Goal: Information Seeking & Learning: Learn about a topic

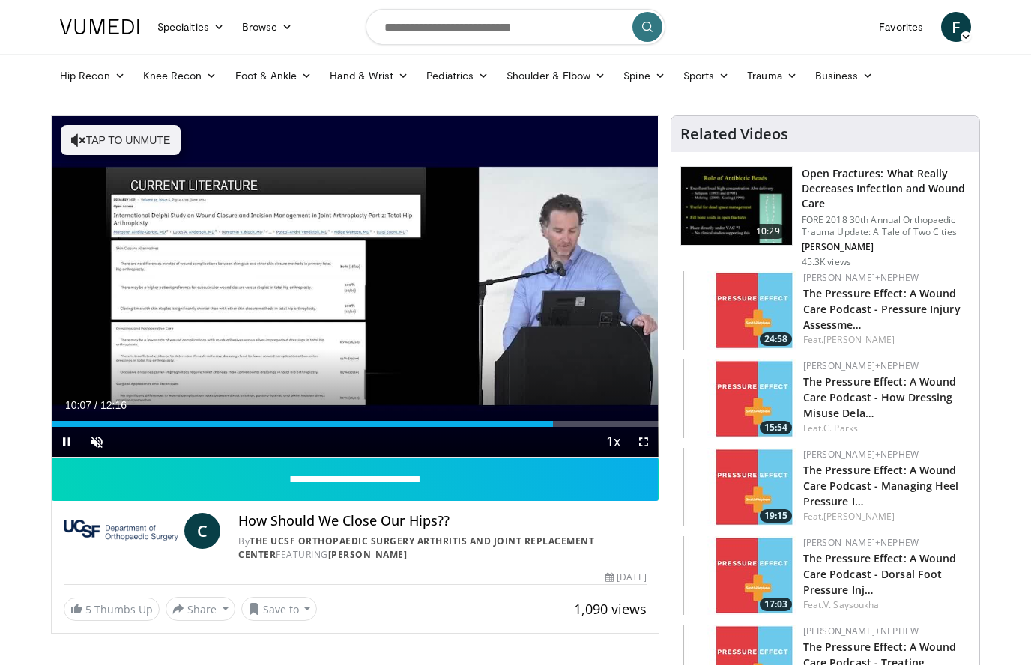
click at [553, 417] on div "Loaded : 78.61%" at bounding box center [355, 420] width 607 height 14
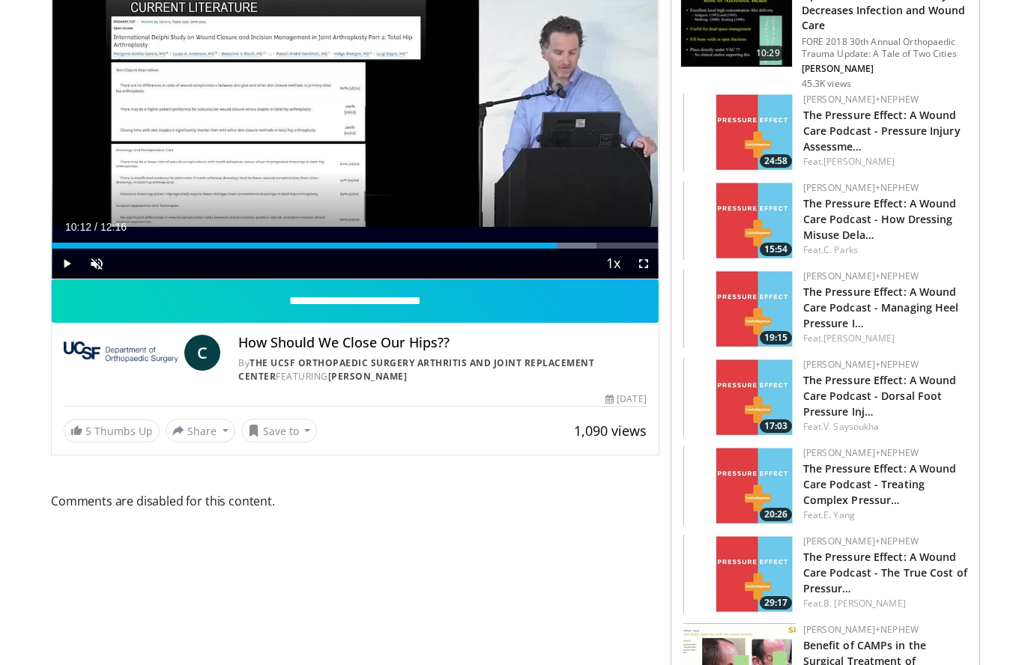
scroll to position [244, 0]
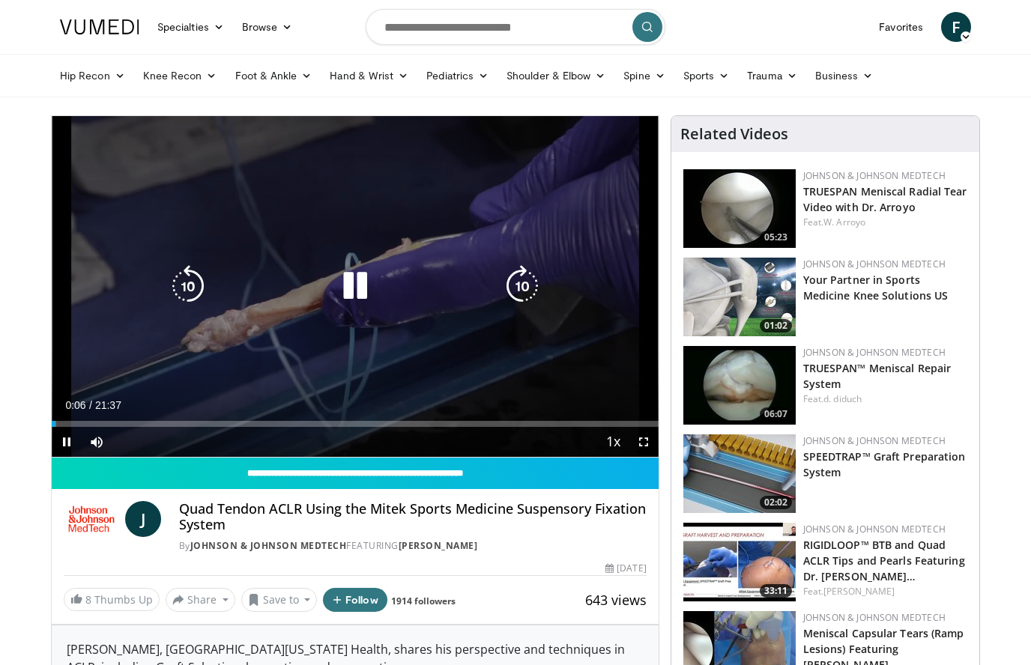
click at [539, 276] on icon "Video Player" at bounding box center [522, 286] width 42 height 42
click at [522, 285] on icon "Video Player" at bounding box center [522, 286] width 42 height 42
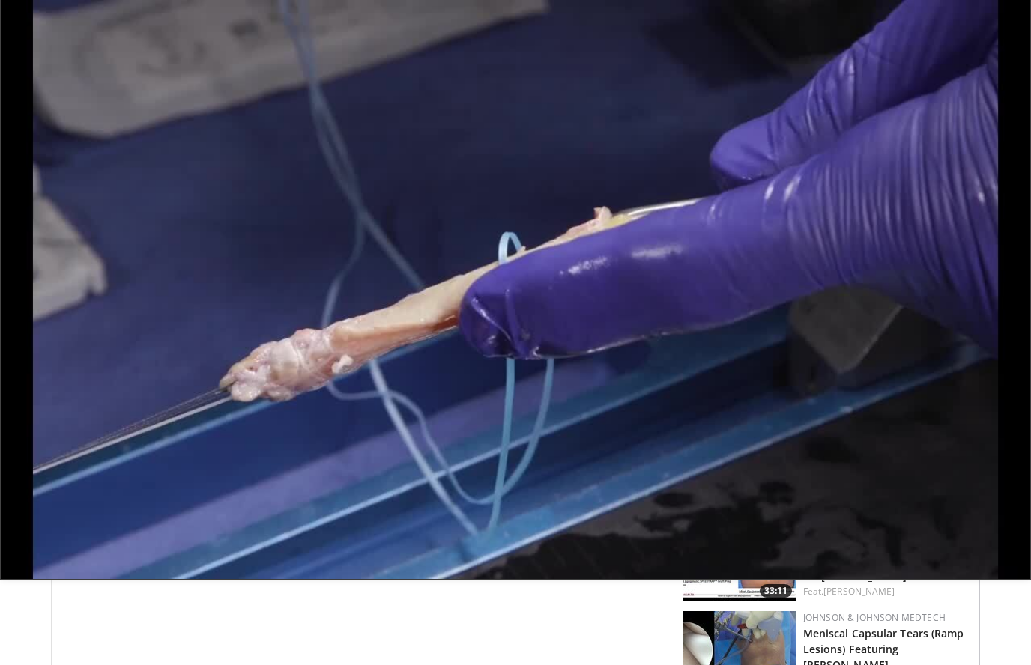
click at [532, 328] on div "90 seconds Tap to unmute" at bounding box center [515, 289] width 1031 height 579
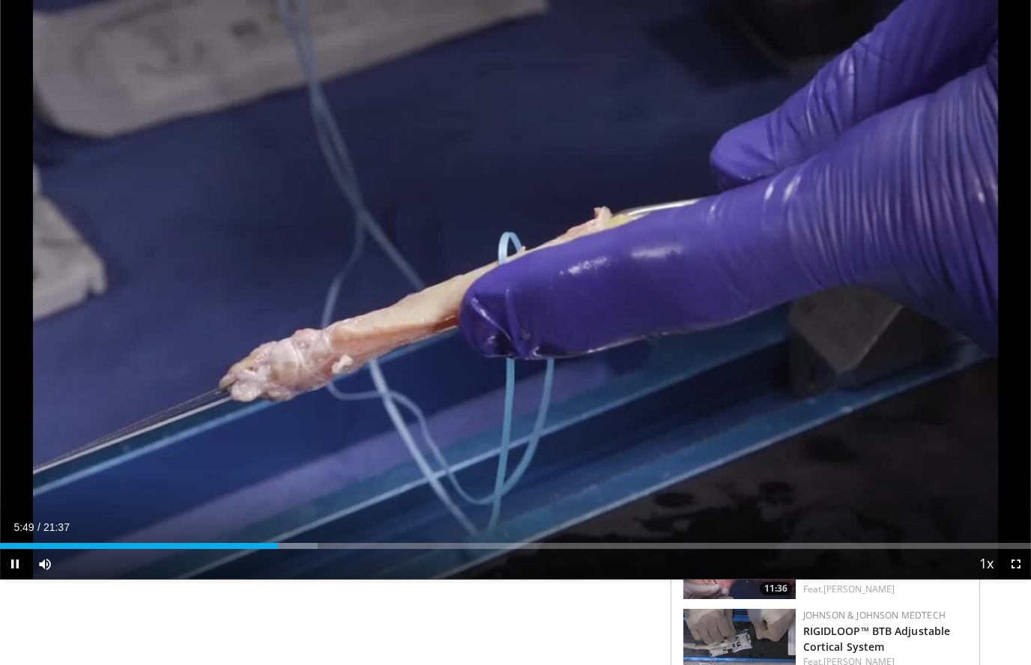
scroll to position [711, 0]
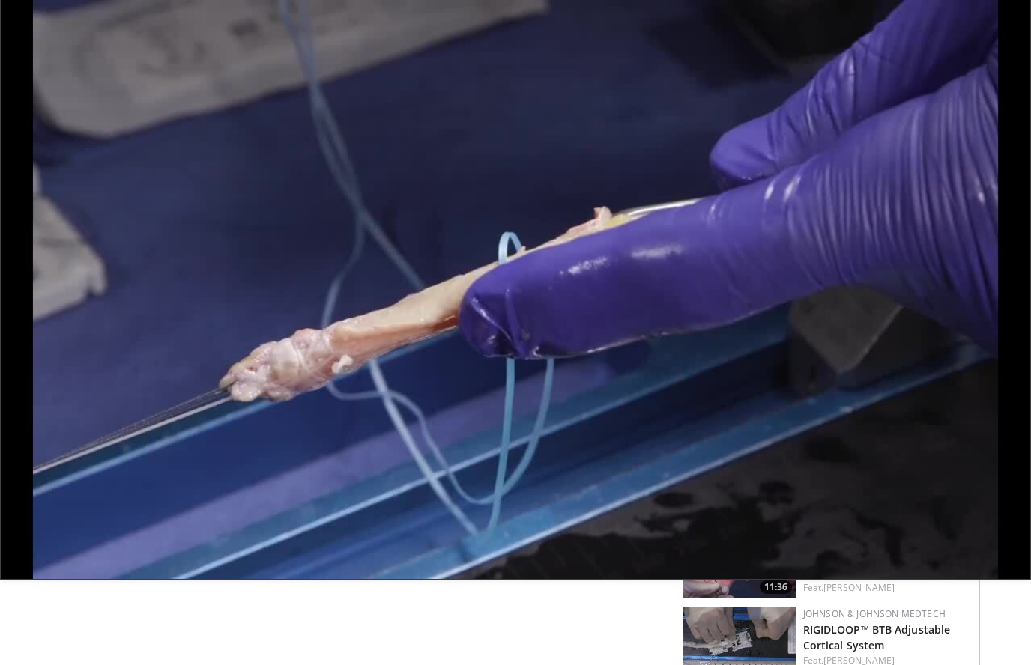
click at [554, 653] on div "**********" at bounding box center [361, 333] width 620 height 1858
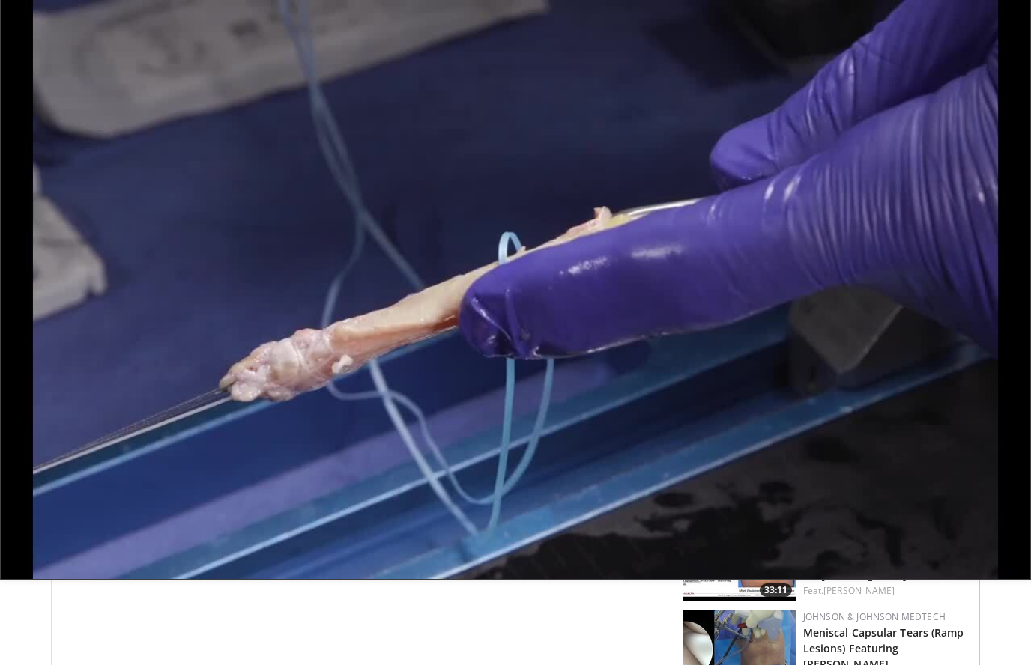
scroll to position [0, 0]
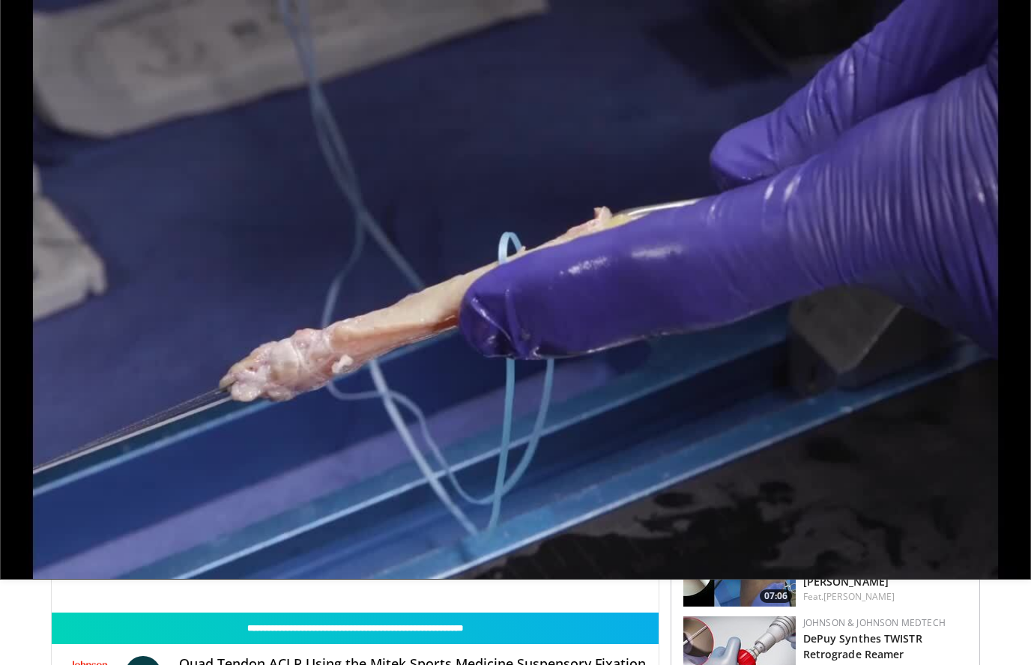
click at [839, 177] on div "90 seconds Tap to unmute" at bounding box center [515, 289] width 1031 height 579
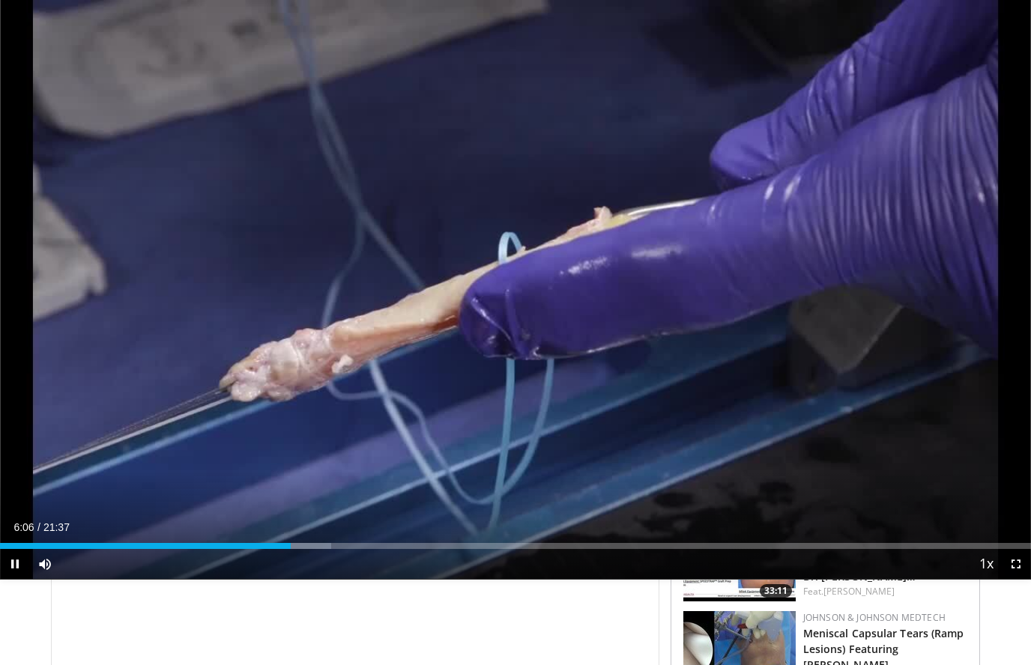
scroll to position [24, 0]
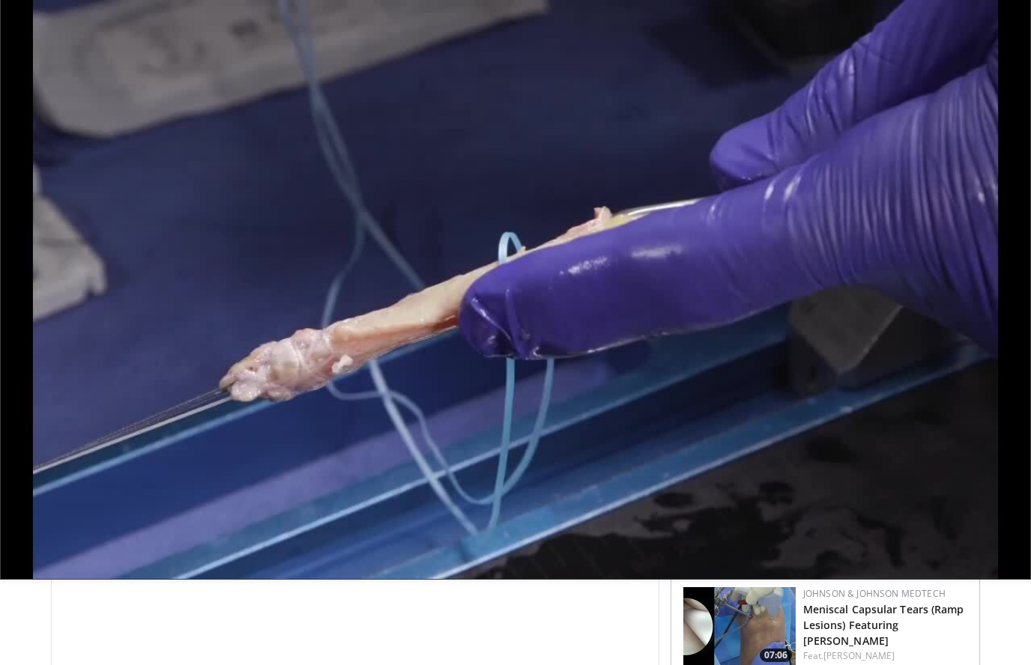
click at [958, 213] on div "90 seconds Tap to unmute" at bounding box center [515, 289] width 1031 height 579
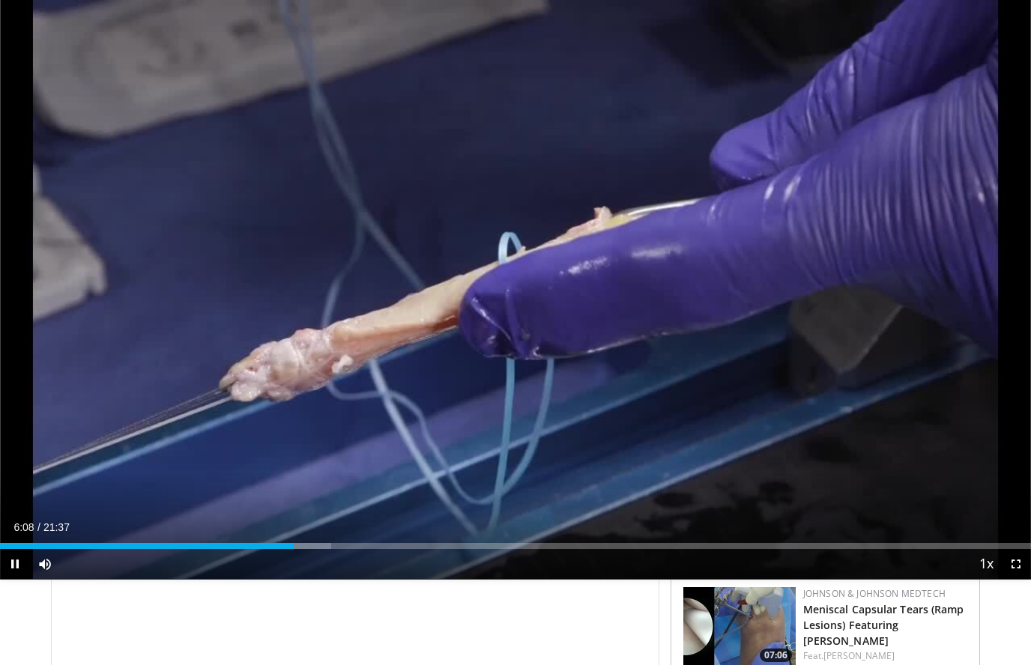
click at [970, 200] on div "90 seconds Tap to unmute" at bounding box center [515, 289] width 1031 height 579
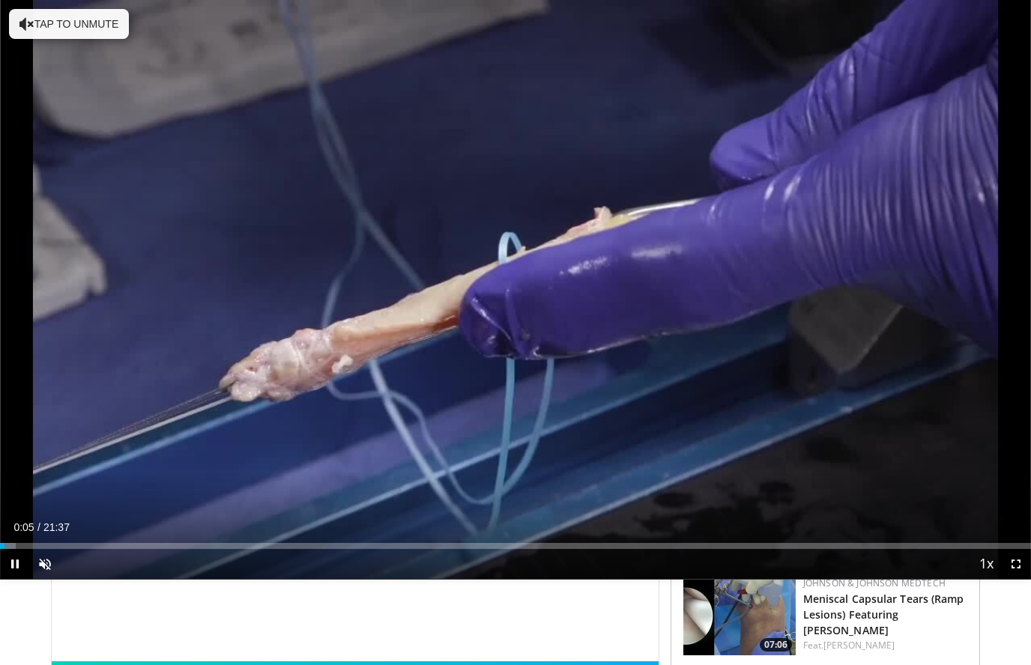
scroll to position [18, 0]
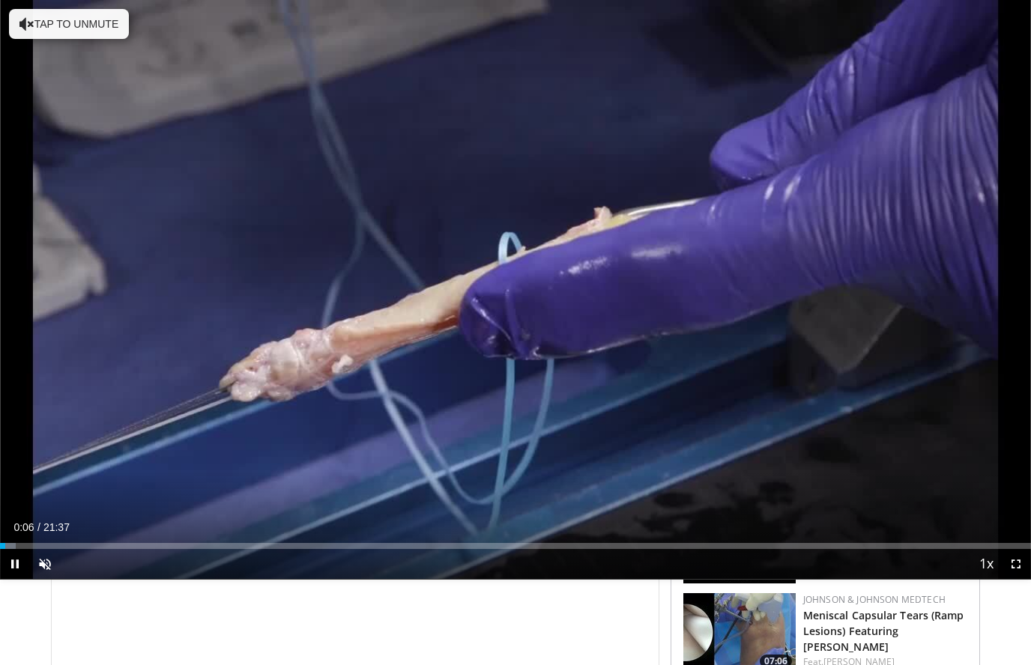
click at [827, 467] on div "10 seconds Tap to unmute" at bounding box center [515, 289] width 1031 height 579
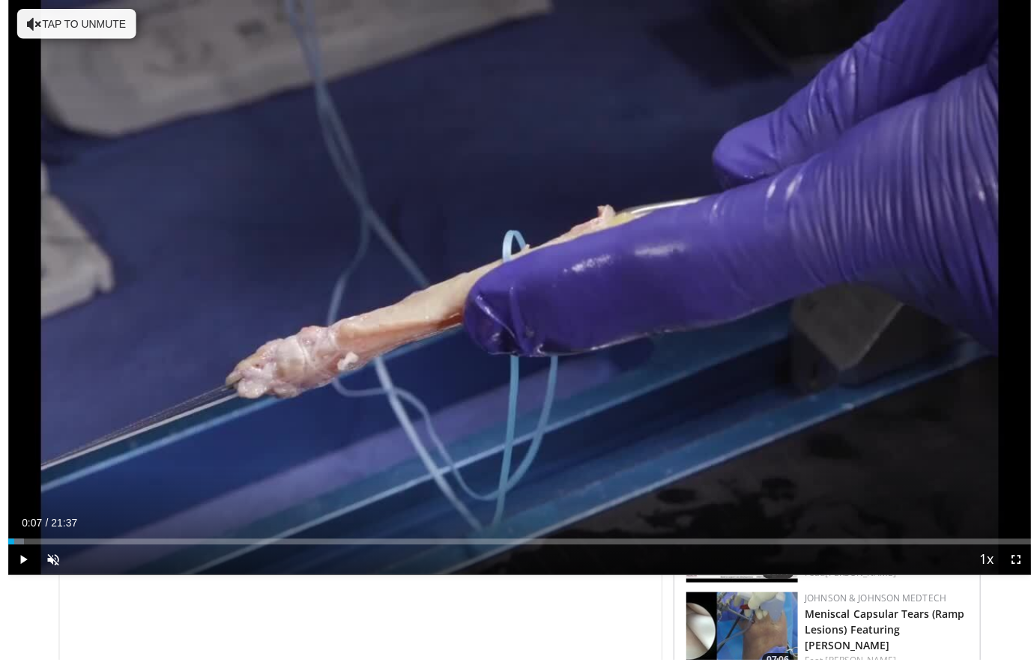
scroll to position [0, 0]
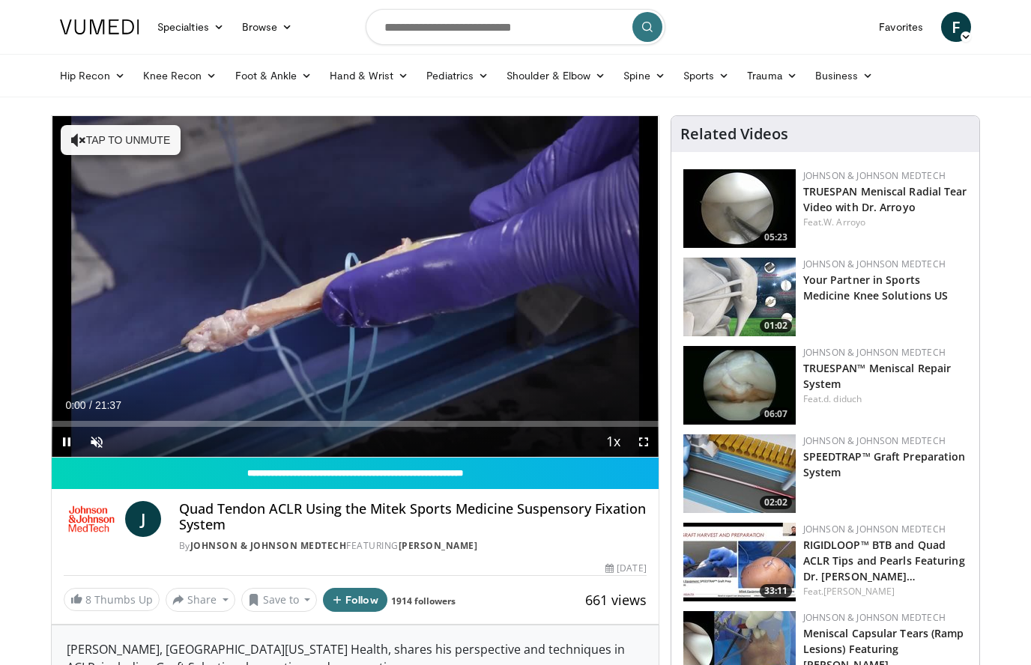
scroll to position [165, 0]
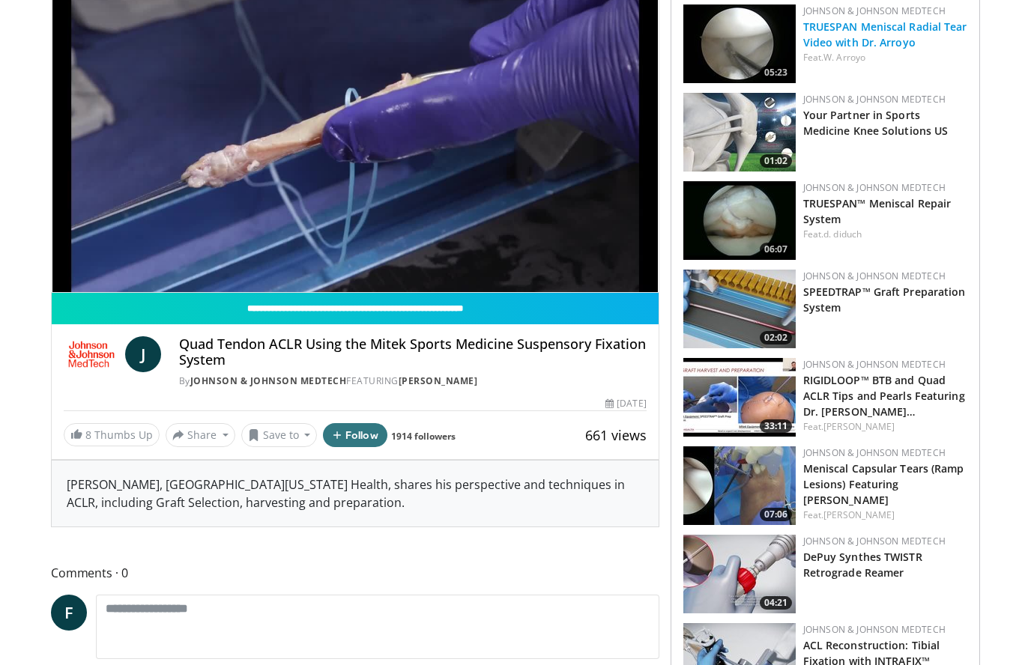
click at [913, 27] on link "TRUESPAN Meniscal Radial Tear Video with Dr. Arroyo" at bounding box center [885, 34] width 164 height 30
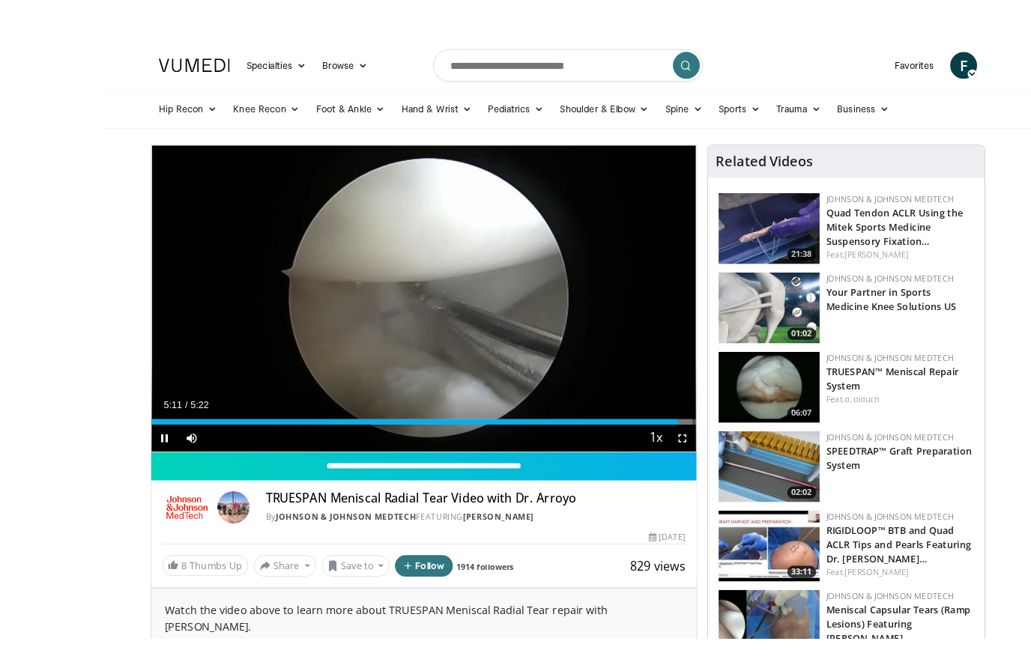
scroll to position [7, 0]
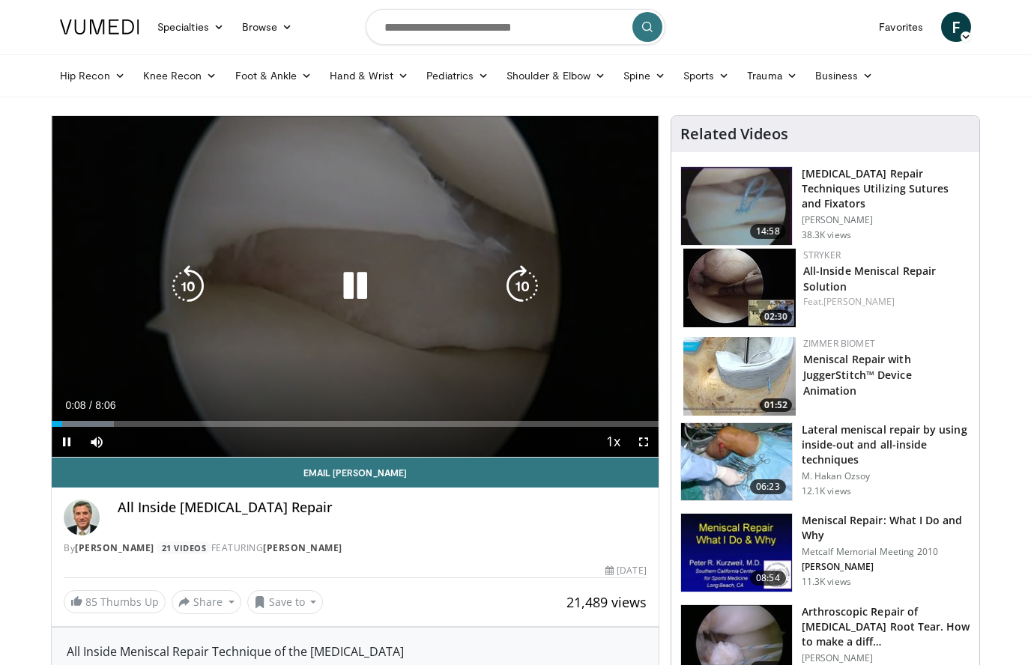
click at [527, 292] on icon "Video Player" at bounding box center [522, 286] width 42 height 42
click at [517, 287] on icon "Video Player" at bounding box center [522, 286] width 42 height 42
click at [521, 291] on icon "Video Player" at bounding box center [522, 286] width 42 height 42
click at [515, 294] on icon "Video Player" at bounding box center [522, 286] width 42 height 42
click at [515, 297] on icon "Video Player" at bounding box center [522, 286] width 42 height 42
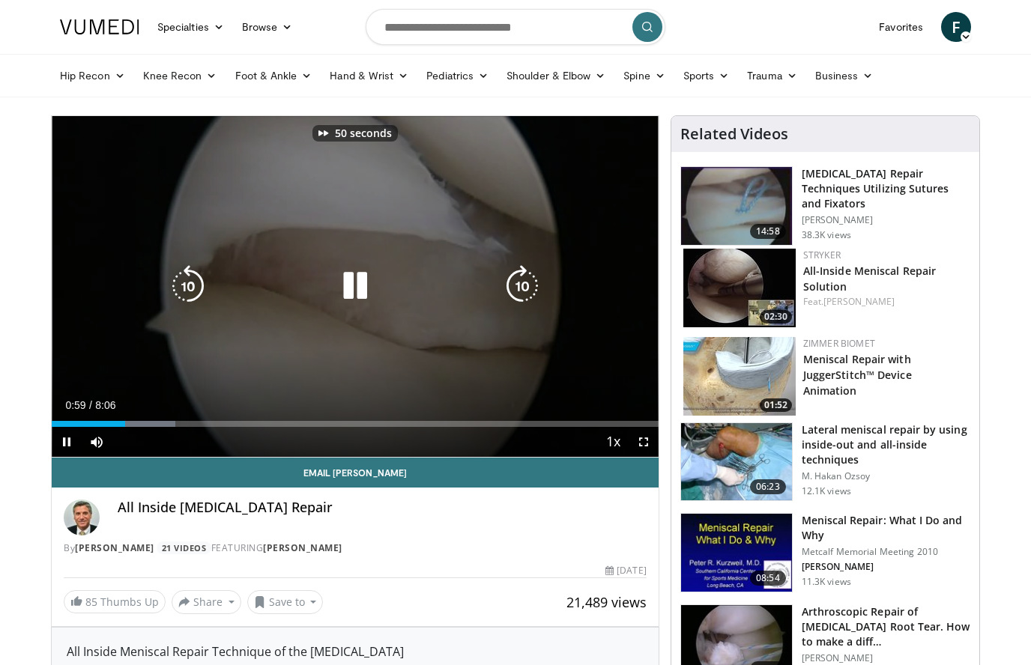
click at [507, 284] on icon "Video Player" at bounding box center [522, 286] width 42 height 42
click at [509, 297] on icon "Video Player" at bounding box center [522, 286] width 42 height 42
click at [509, 301] on icon "Video Player" at bounding box center [522, 286] width 42 height 42
click at [509, 303] on icon "Video Player" at bounding box center [522, 286] width 42 height 42
click at [518, 293] on icon "Video Player" at bounding box center [522, 286] width 42 height 42
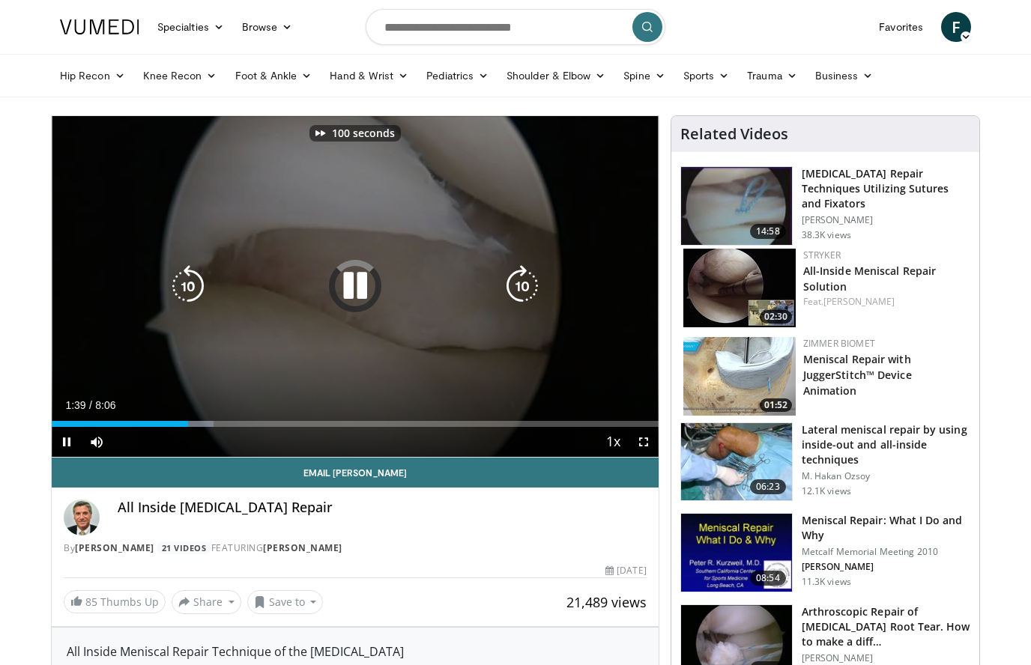
click at [517, 300] on icon "Video Player" at bounding box center [522, 286] width 42 height 42
click at [515, 291] on icon "Video Player" at bounding box center [522, 286] width 42 height 42
click at [508, 300] on icon "Video Player" at bounding box center [522, 286] width 42 height 42
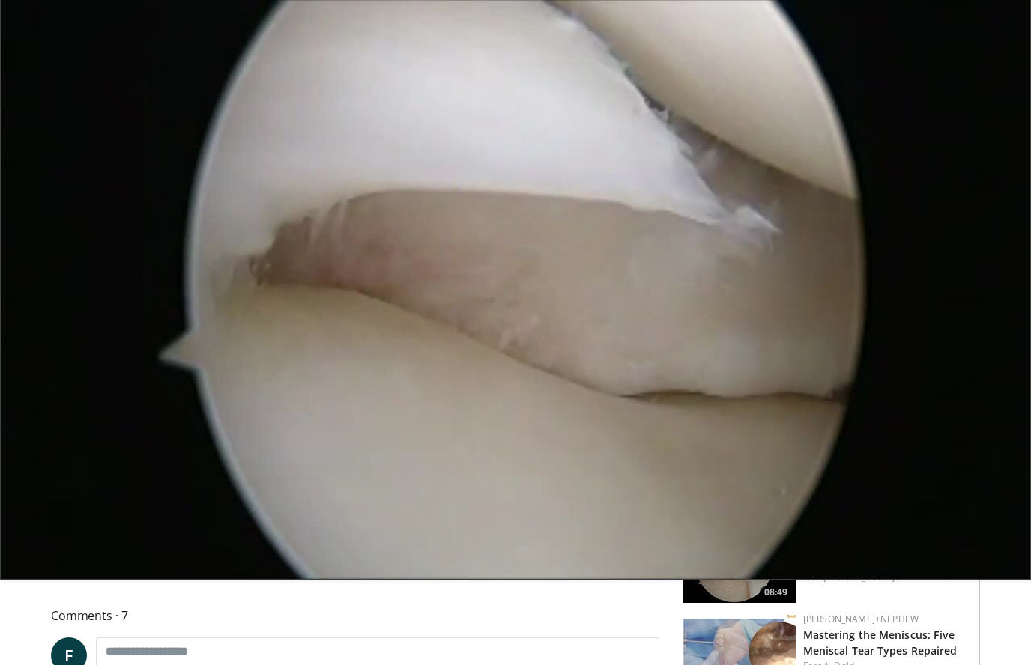
scroll to position [369, 0]
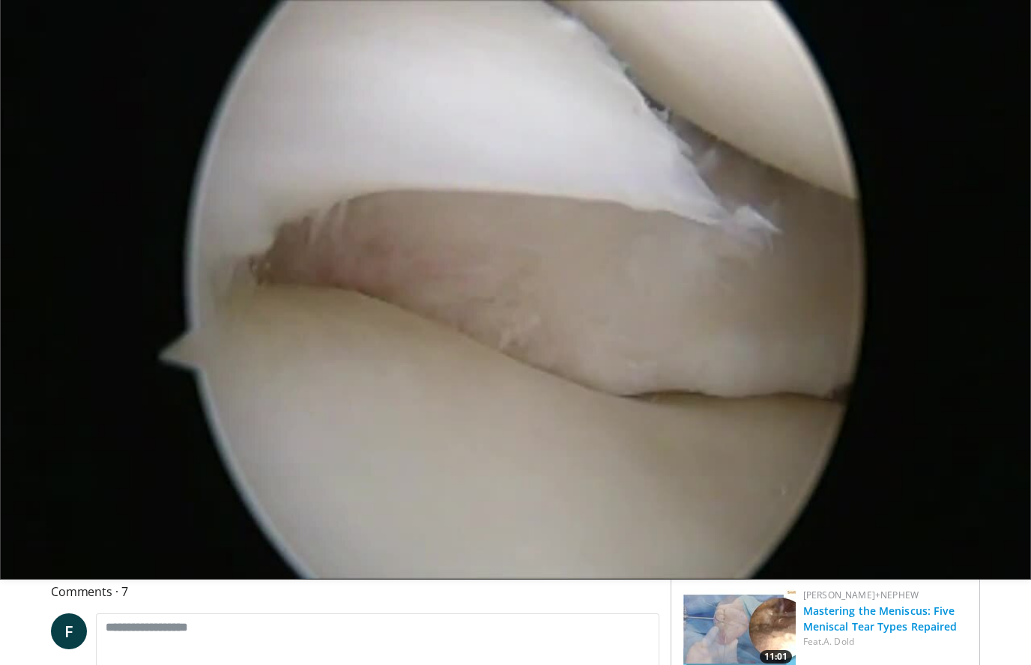
click at [936, 623] on link "Mastering the Meniscus: Five Meniscal Tear Types Repaired" at bounding box center [880, 619] width 154 height 30
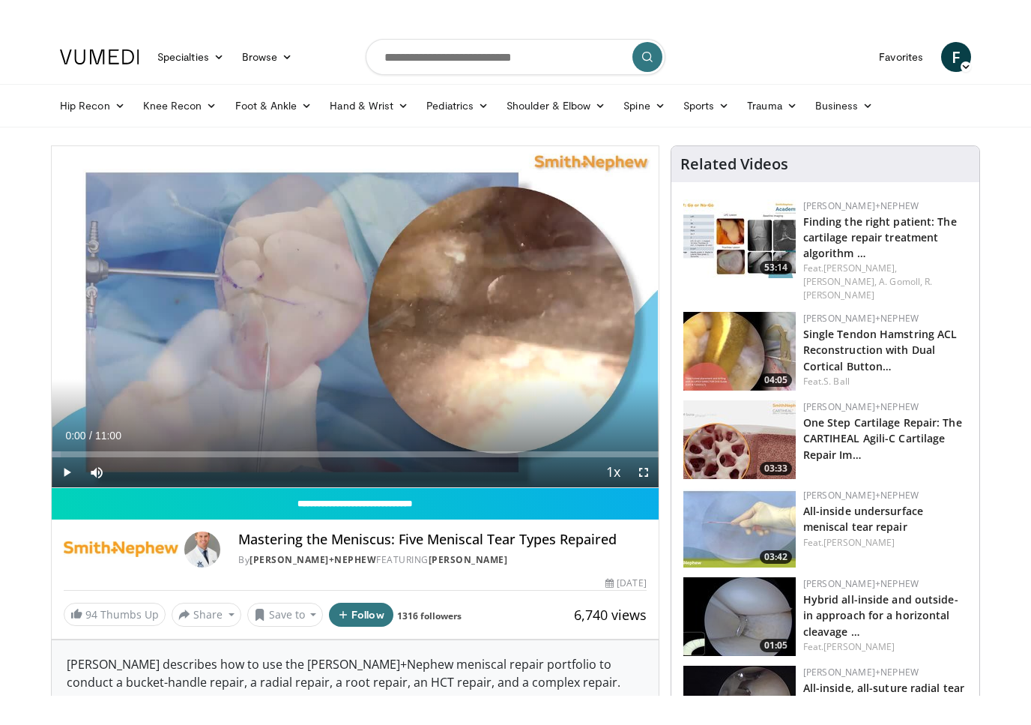
scroll to position [24, 0]
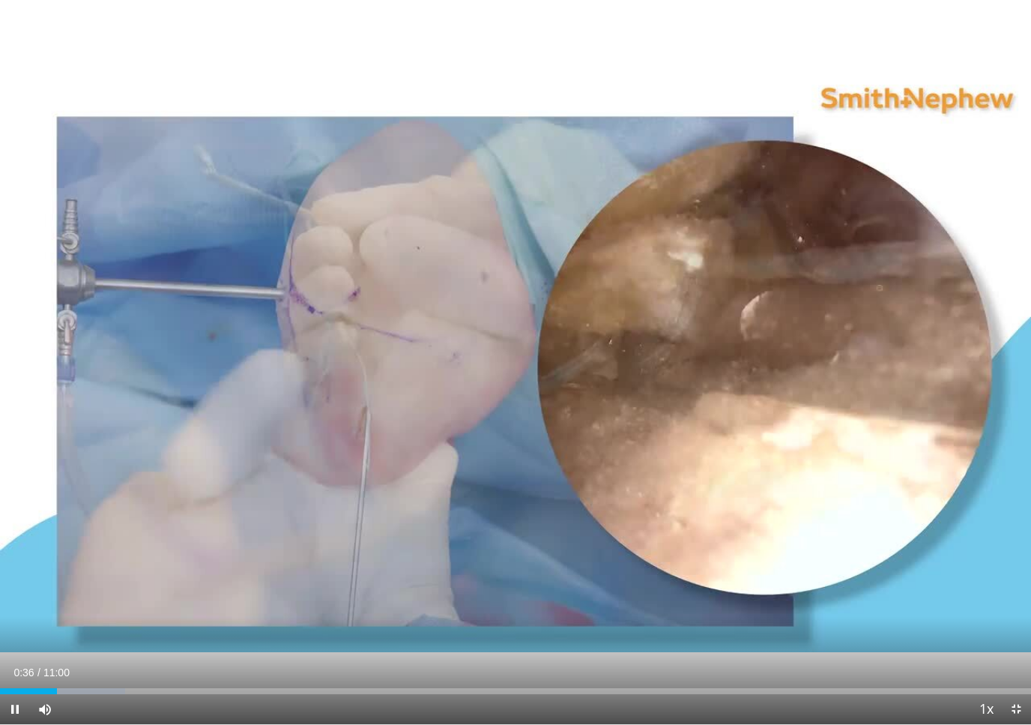
click at [847, 387] on div "10 seconds Tap to unmute" at bounding box center [515, 362] width 1031 height 724
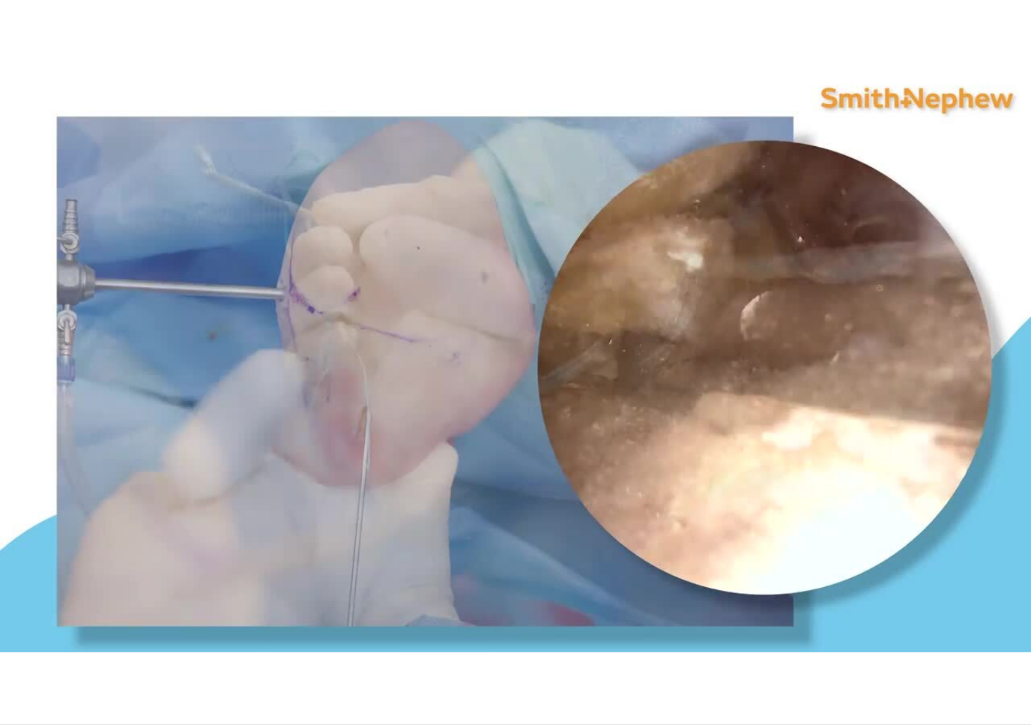
click at [135, 564] on div "10 seconds Tap to unmute" at bounding box center [515, 362] width 1031 height 724
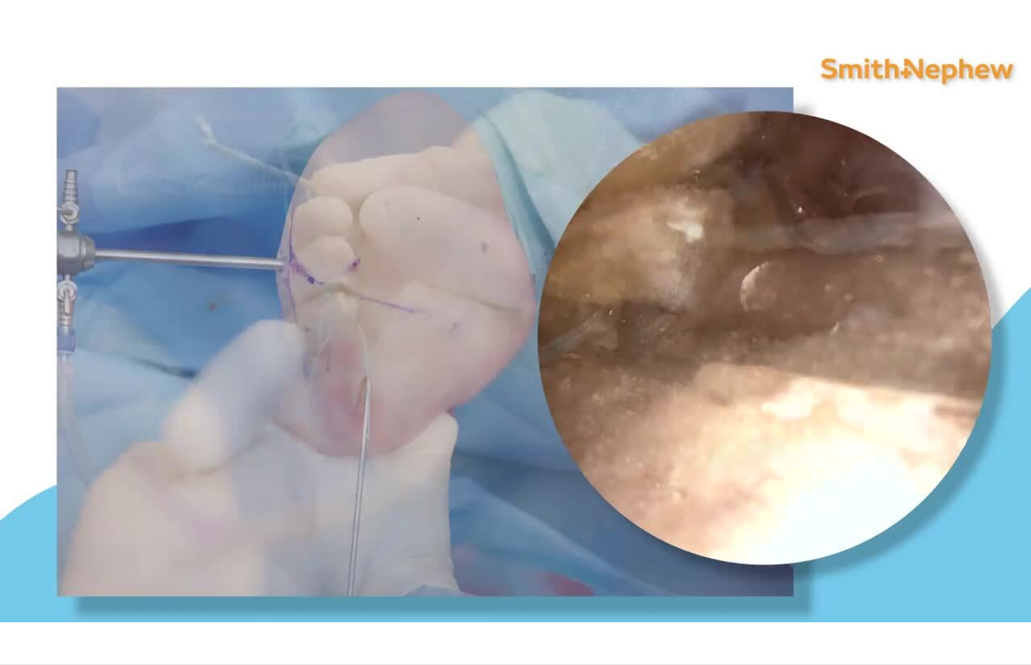
scroll to position [2, 0]
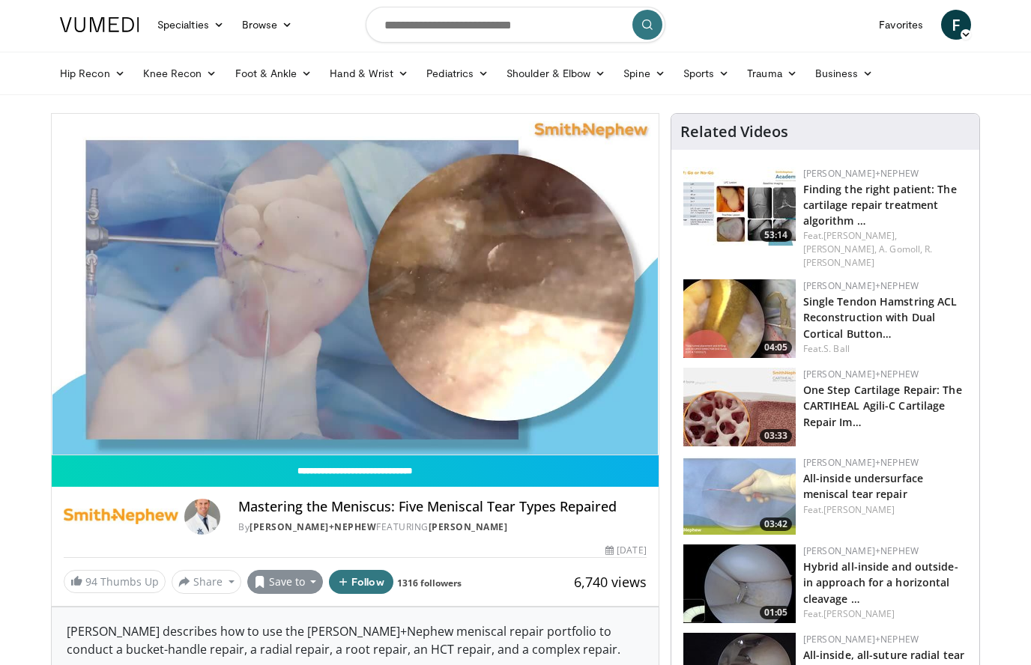
click at [304, 582] on button "Save to" at bounding box center [285, 582] width 76 height 24
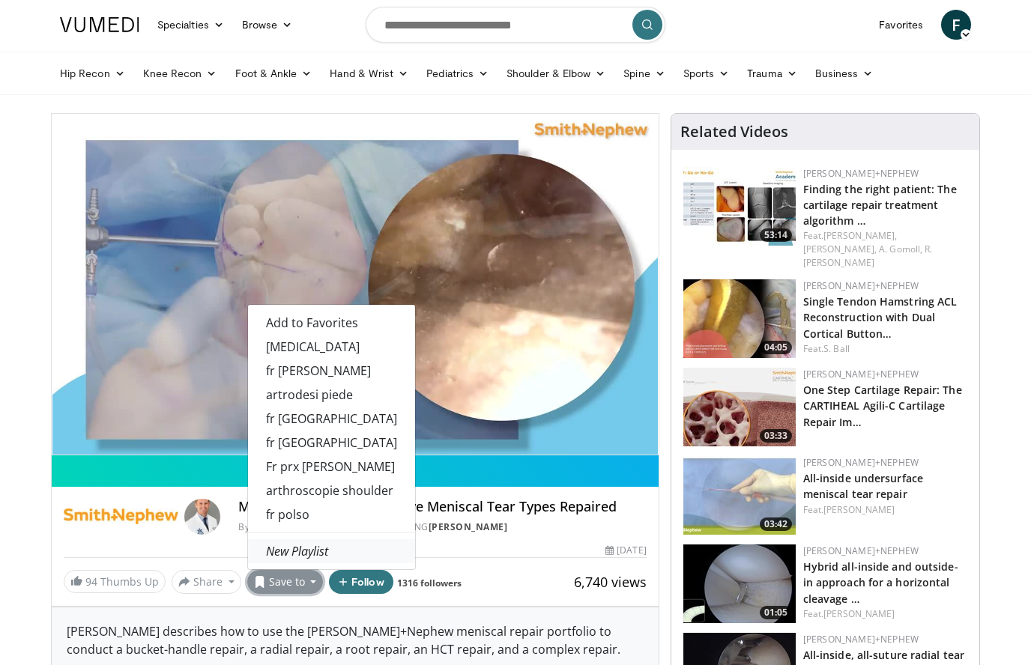
click at [336, 553] on link "New Playlist" at bounding box center [331, 551] width 167 height 24
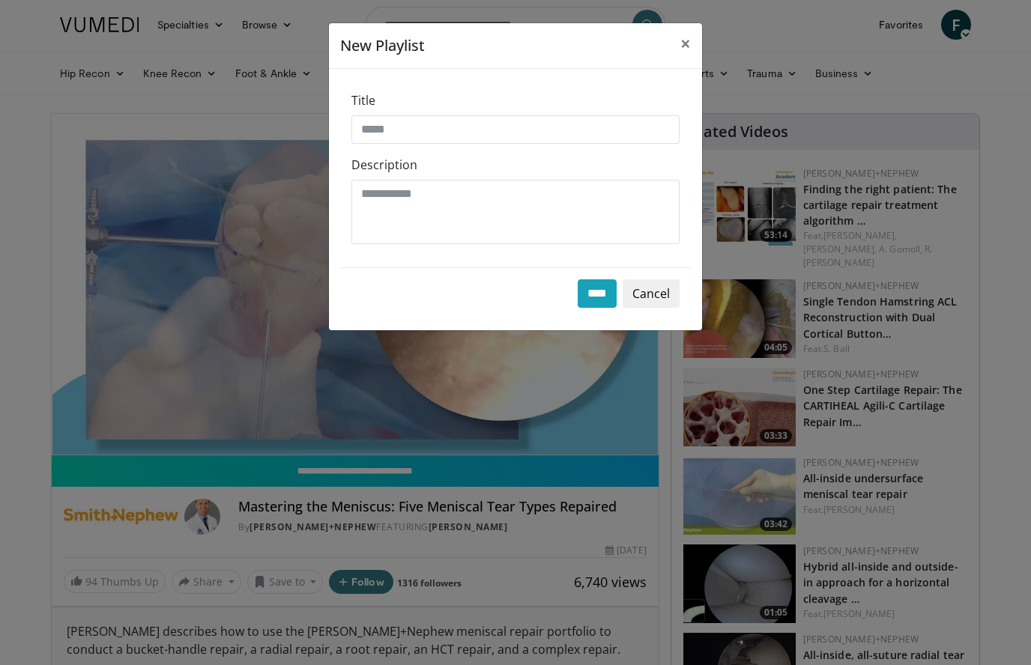
click at [456, 139] on input "Title" at bounding box center [515, 129] width 328 height 28
type input "**********"
click at [599, 300] on input "****" at bounding box center [597, 293] width 39 height 28
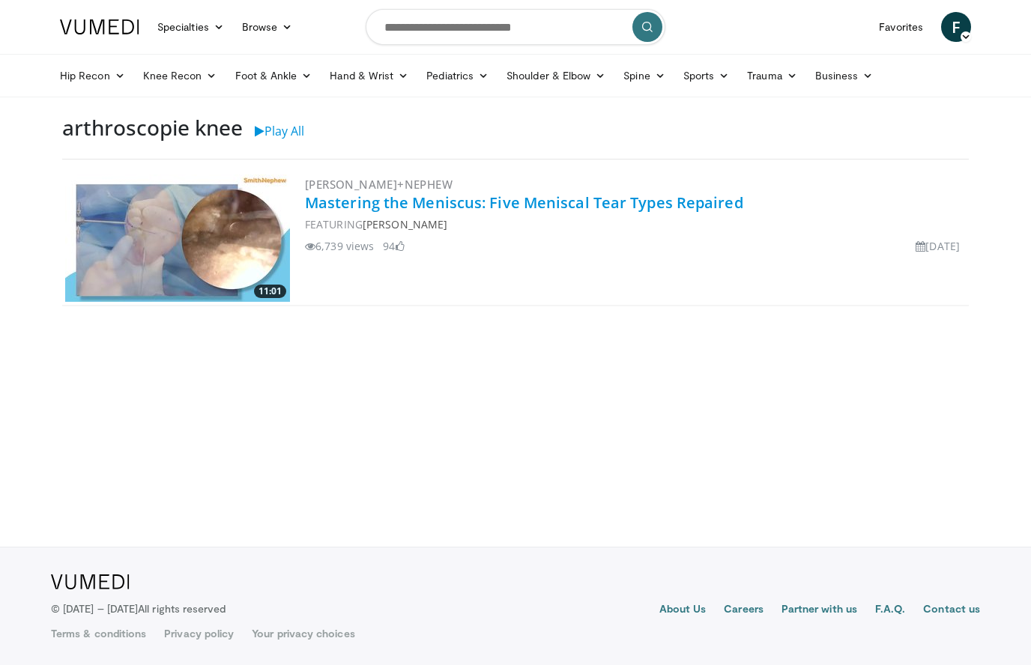
click at [512, 212] on link "Mastering the Meniscus: Five Meniscal Tear Types Repaired" at bounding box center [524, 203] width 438 height 20
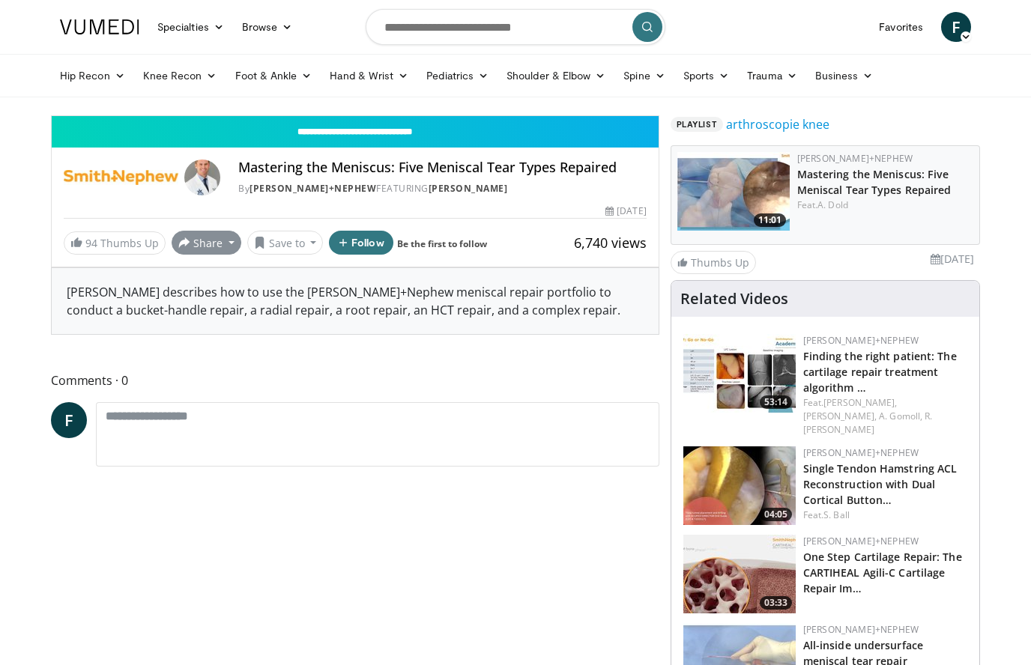
click at [223, 249] on button "Share" at bounding box center [207, 243] width 70 height 24
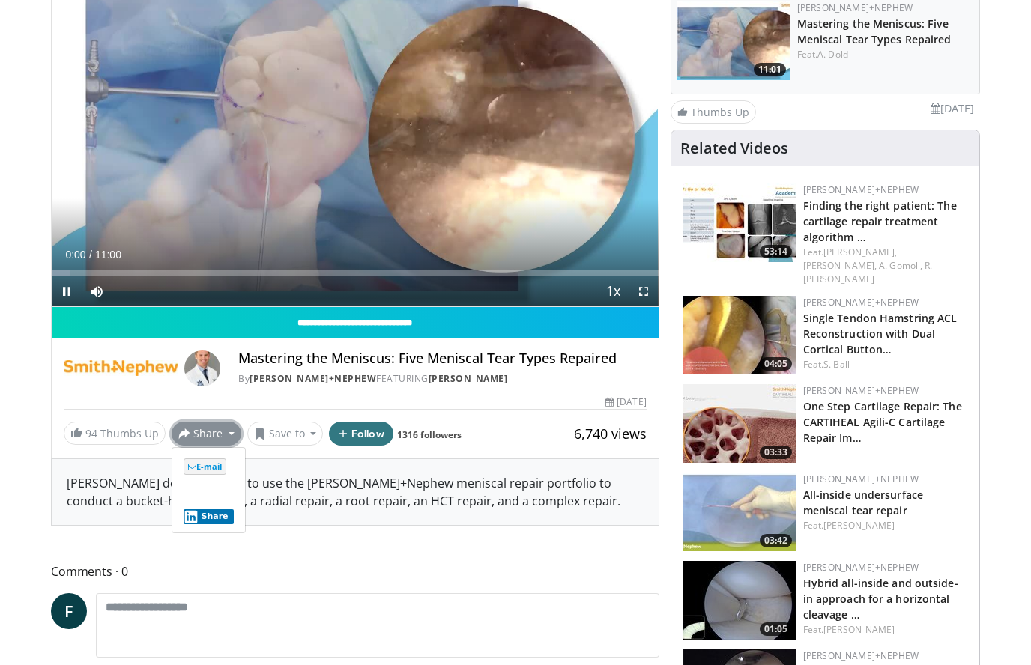
scroll to position [151, 0]
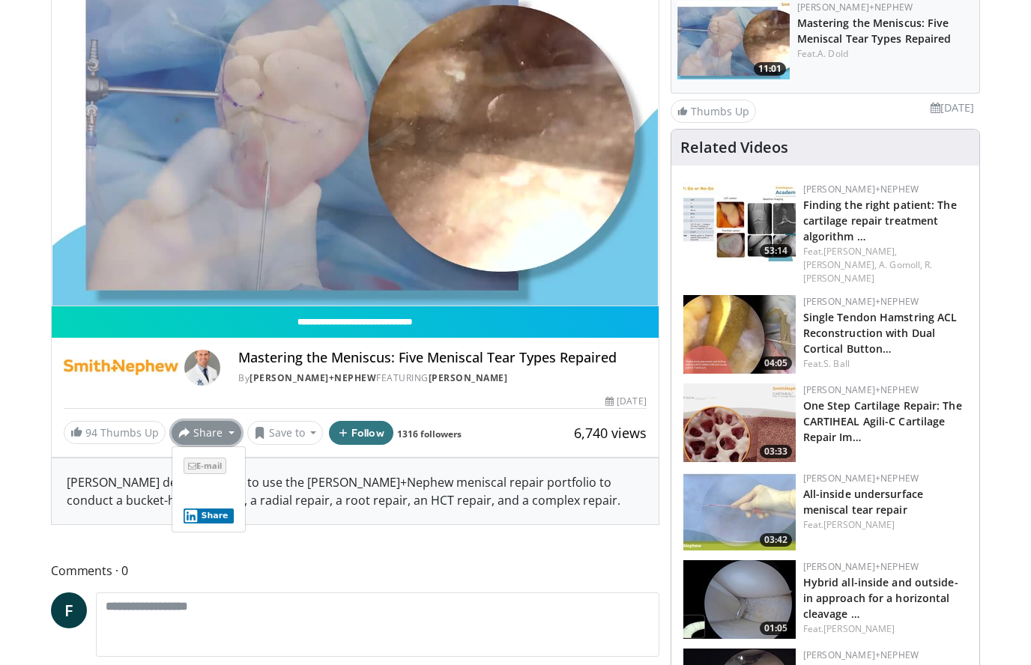
click at [217, 462] on span "E-mail" at bounding box center [205, 466] width 43 height 16
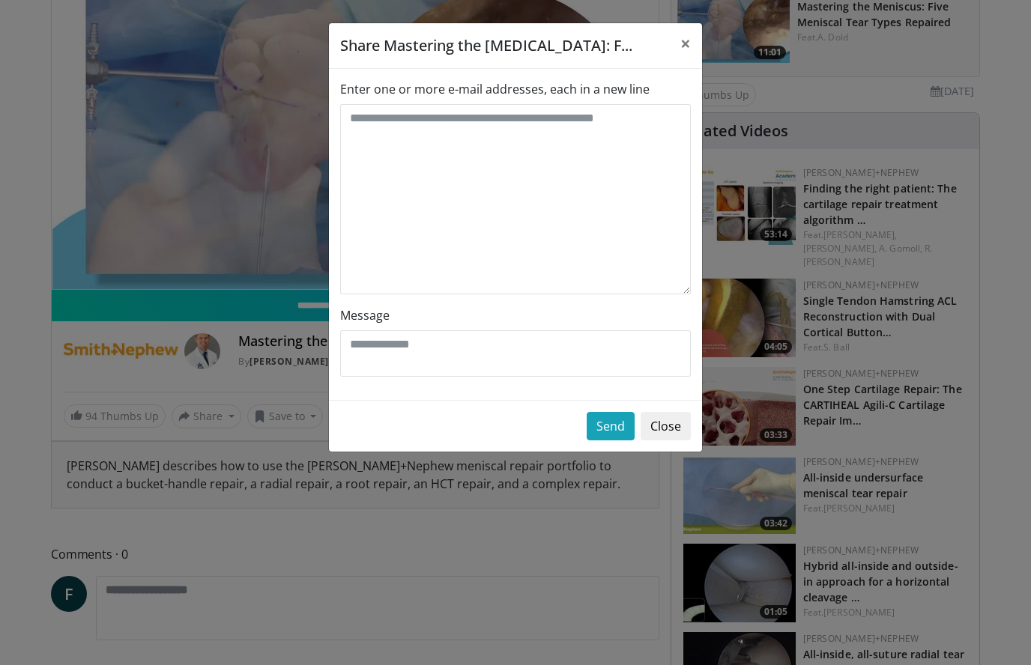
scroll to position [186, 0]
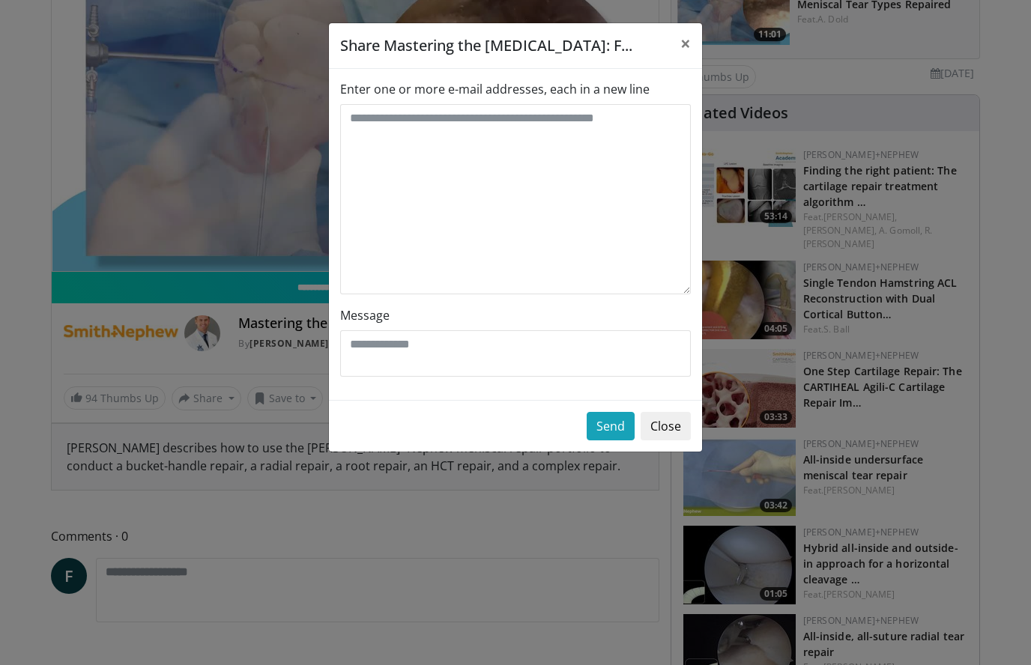
click at [556, 97] on label "Enter one or more e-mail addresses, each in a new line" at bounding box center [494, 89] width 309 height 18
click at [556, 104] on textarea "Enter one or more e-mail addresses, each in a new line" at bounding box center [515, 199] width 351 height 190
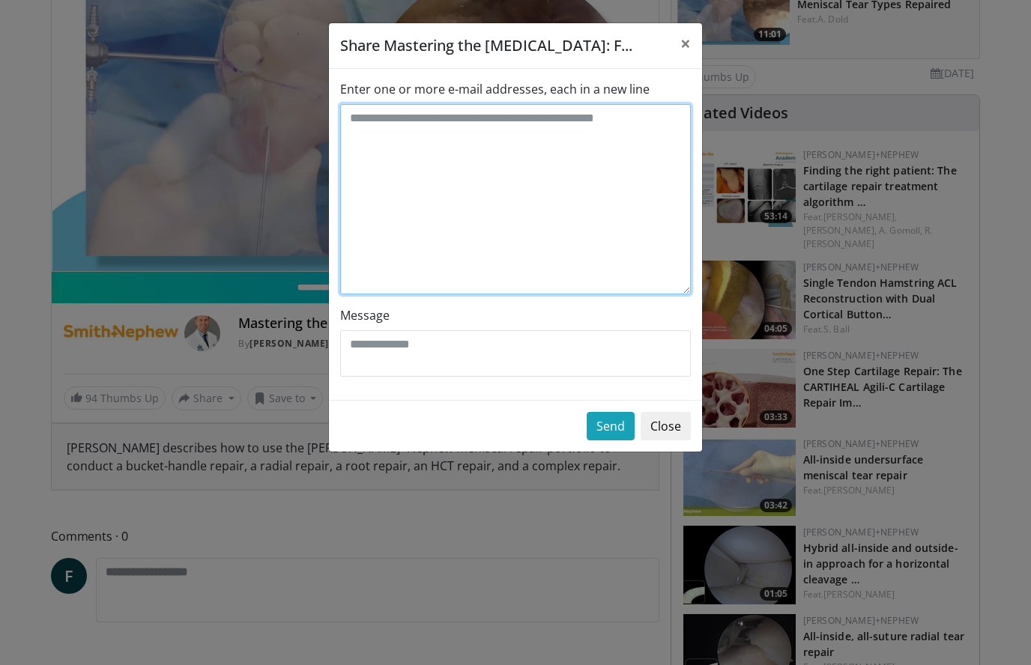
scroll to position [185, 0]
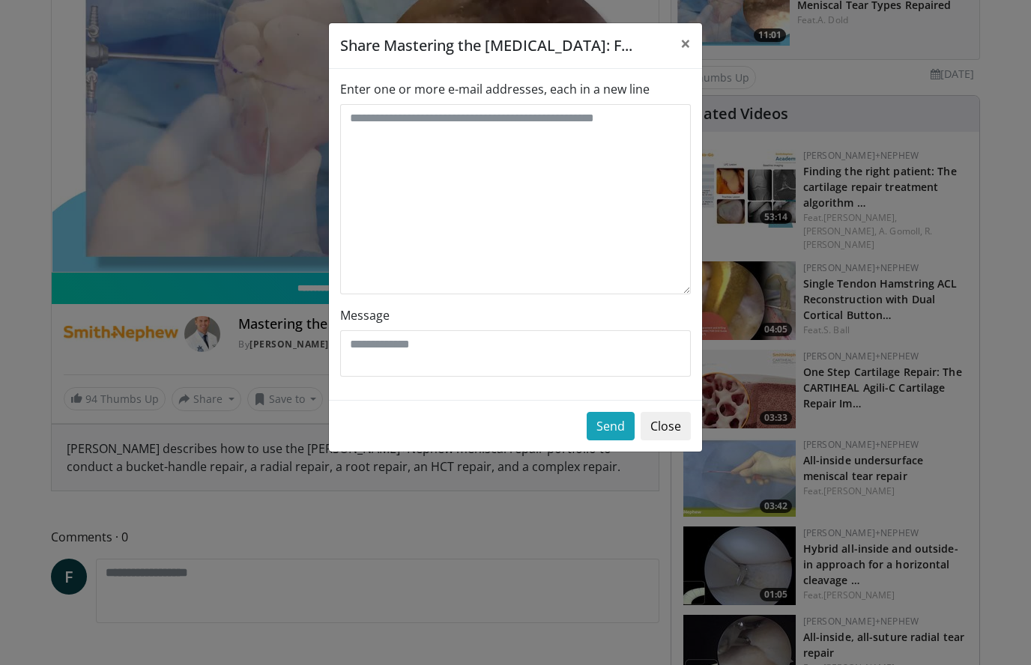
click at [544, 81] on label "Enter one or more e-mail addresses, each in a new line" at bounding box center [494, 89] width 309 height 18
click at [544, 104] on textarea "Enter one or more e-mail addresses, each in a new line" at bounding box center [515, 199] width 351 height 190
click at [547, 82] on label "Enter one or more e-mail addresses, each in a new line" at bounding box center [494, 89] width 309 height 18
click at [547, 104] on textarea "Enter one or more e-mail addresses, each in a new line" at bounding box center [515, 199] width 351 height 190
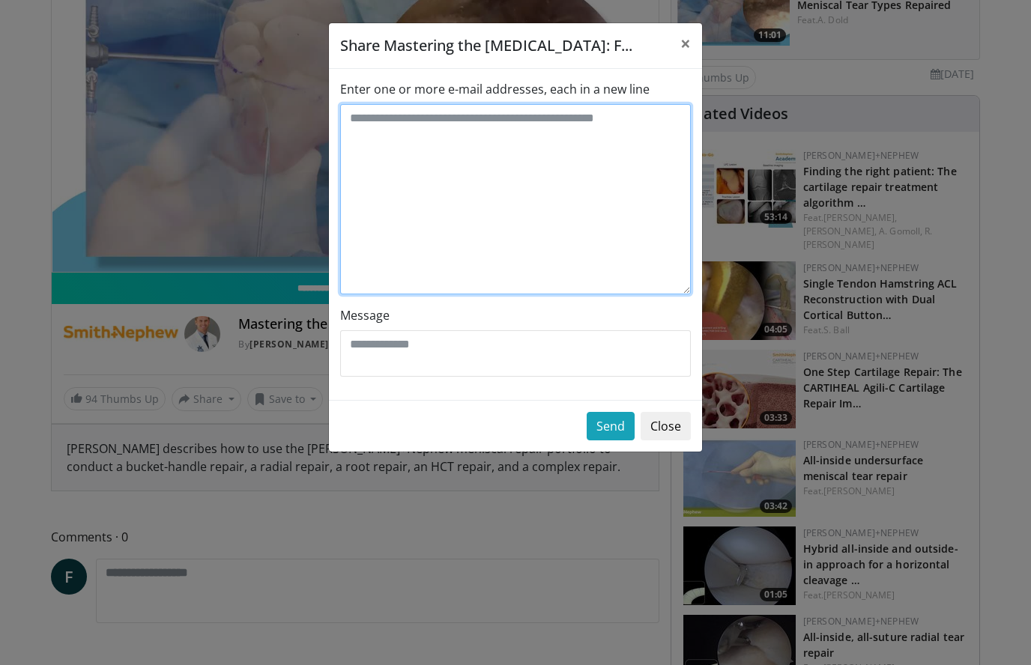
type textarea "*"
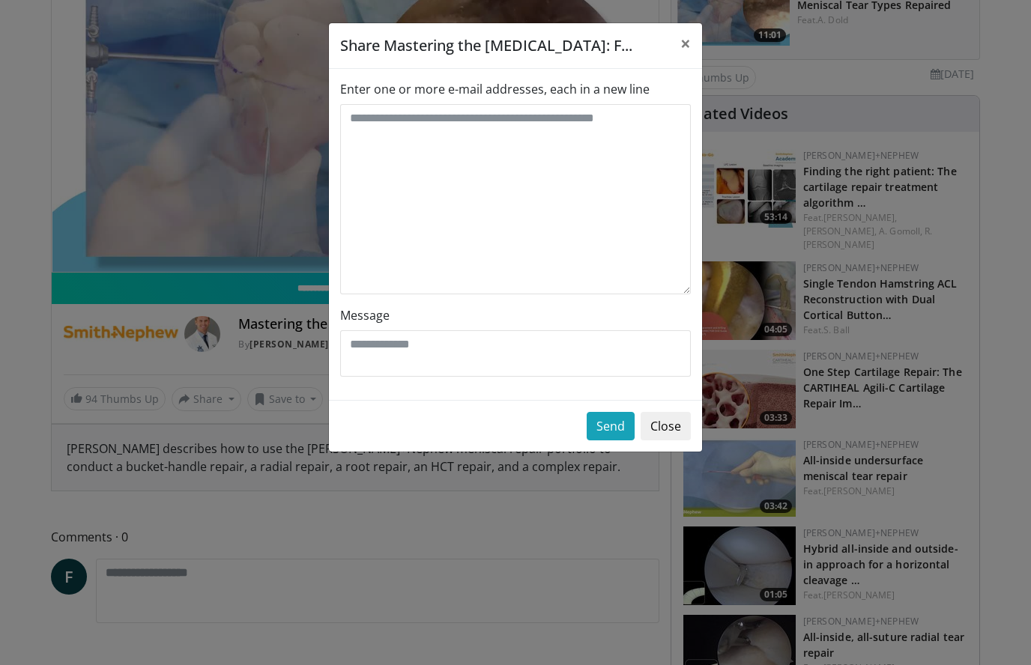
click at [673, 437] on button "Close" at bounding box center [666, 426] width 50 height 28
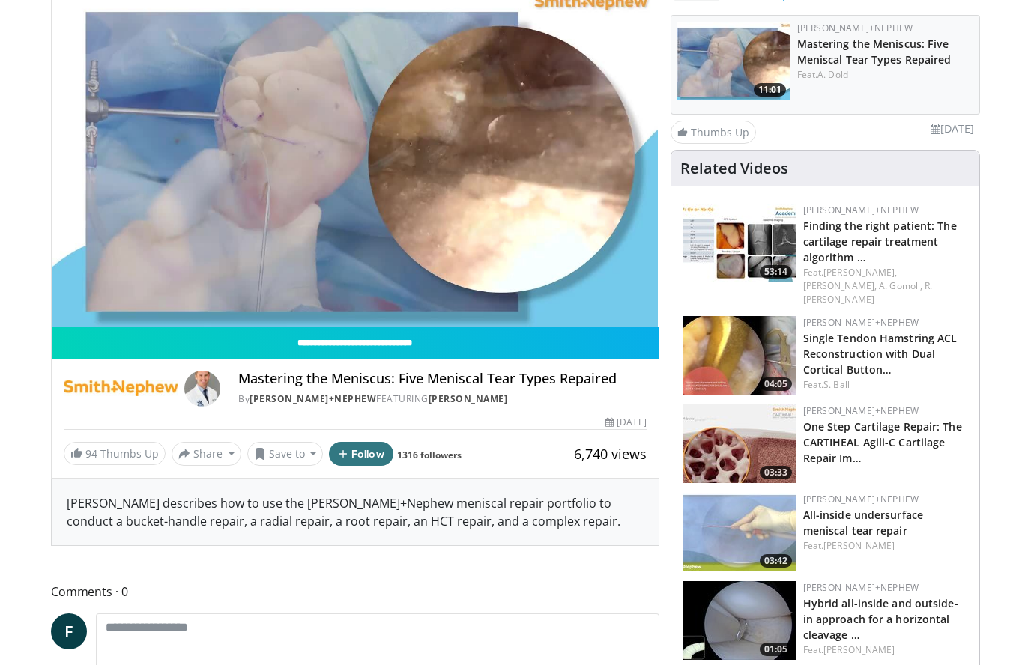
scroll to position [0, 0]
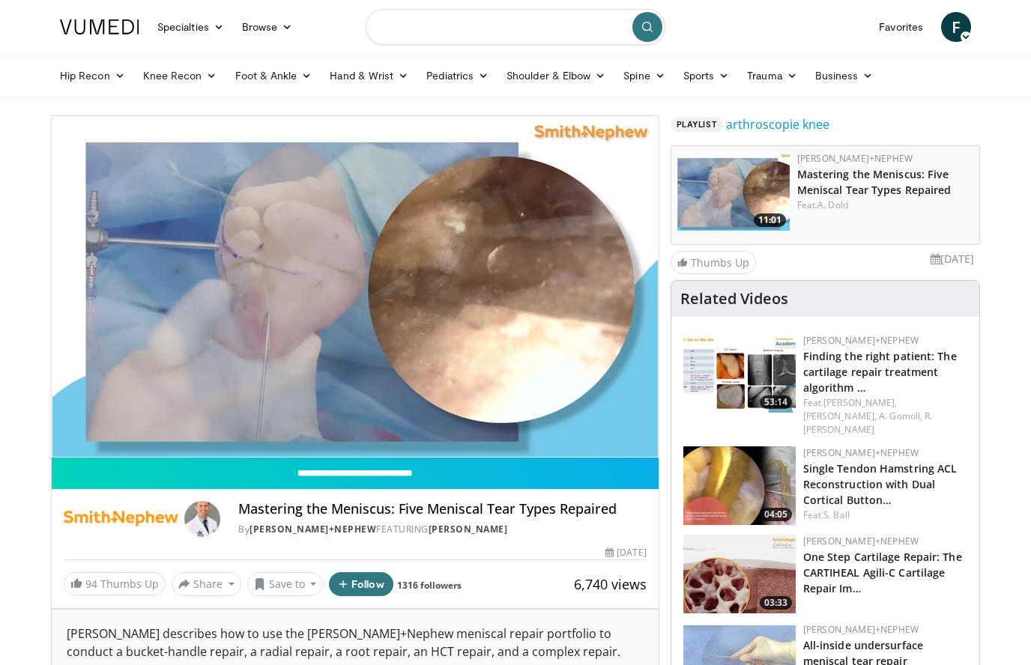
click at [503, 29] on input "Search topics, interventions" at bounding box center [516, 27] width 300 height 36
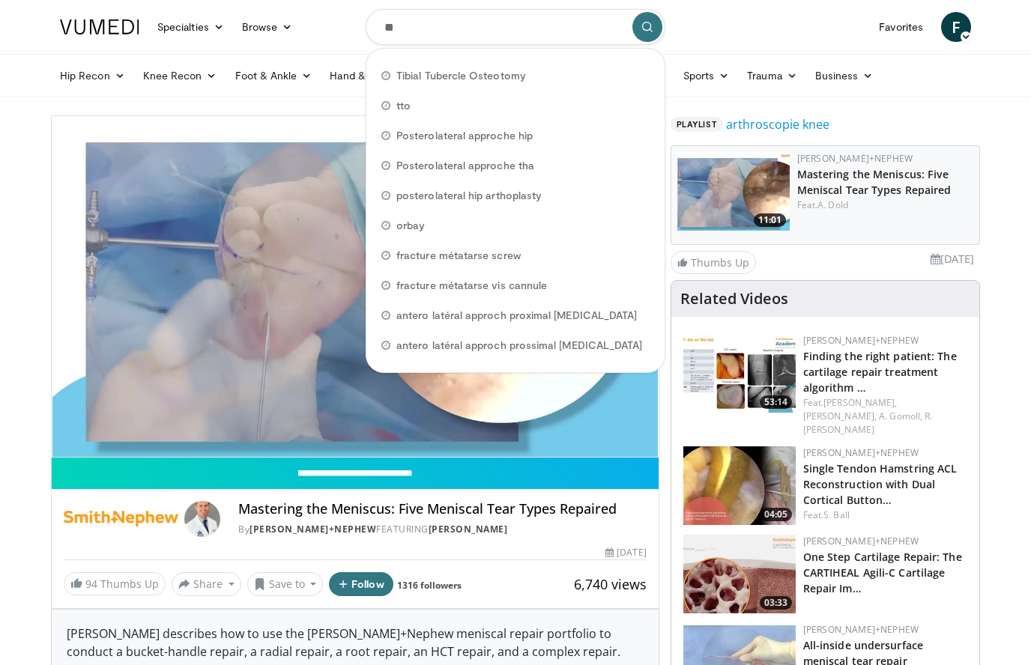
type input "***"
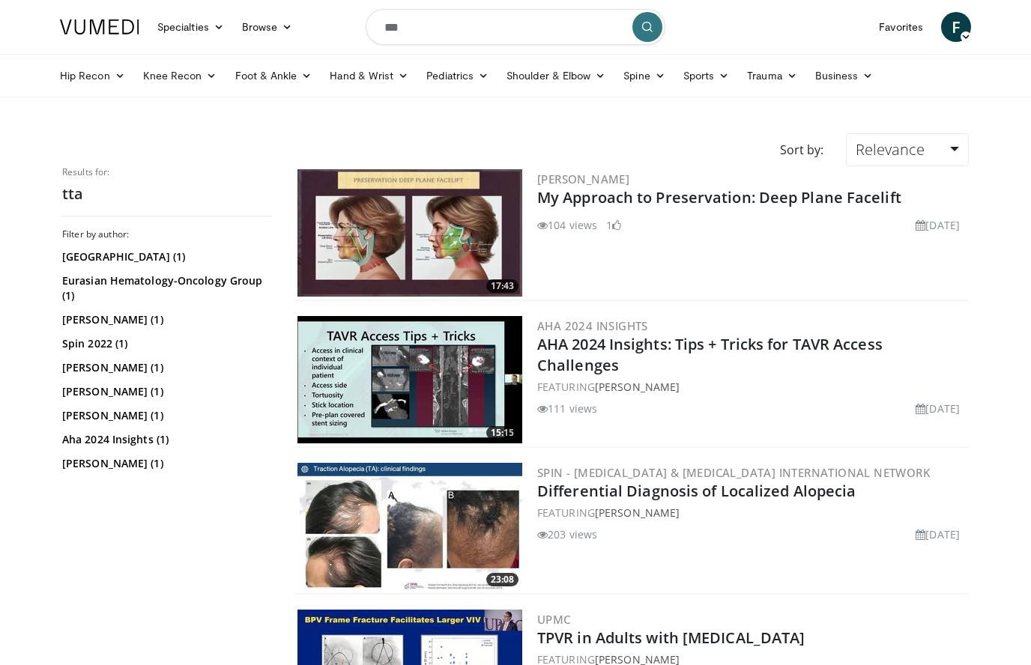
click at [481, 28] on input "***" at bounding box center [516, 27] width 300 height 36
type input "**********"
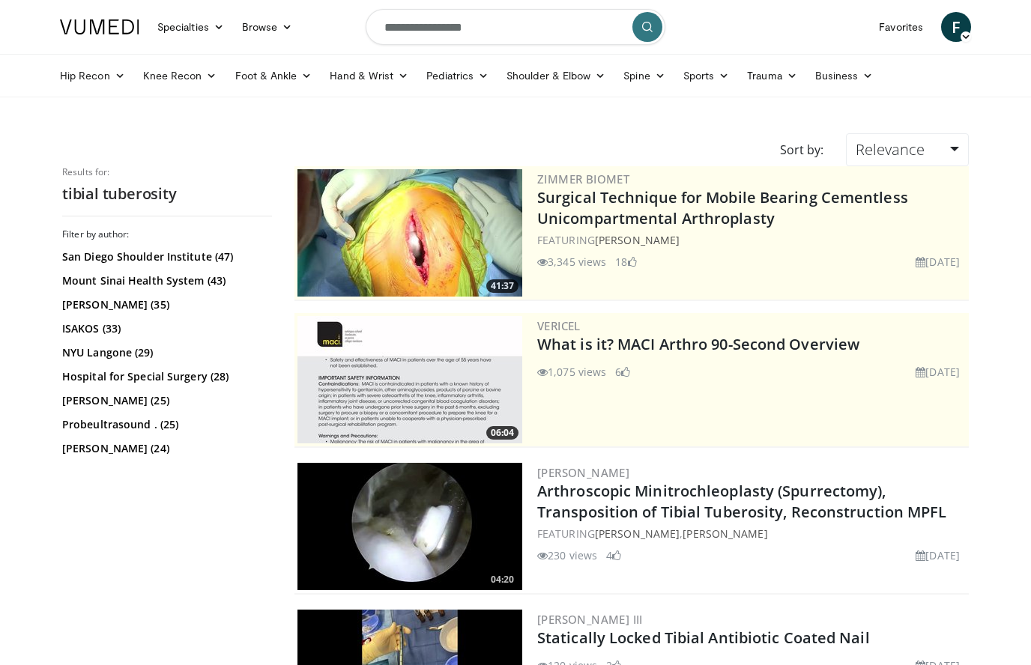
click at [529, 28] on input "**********" at bounding box center [516, 27] width 300 height 36
type input "**********"
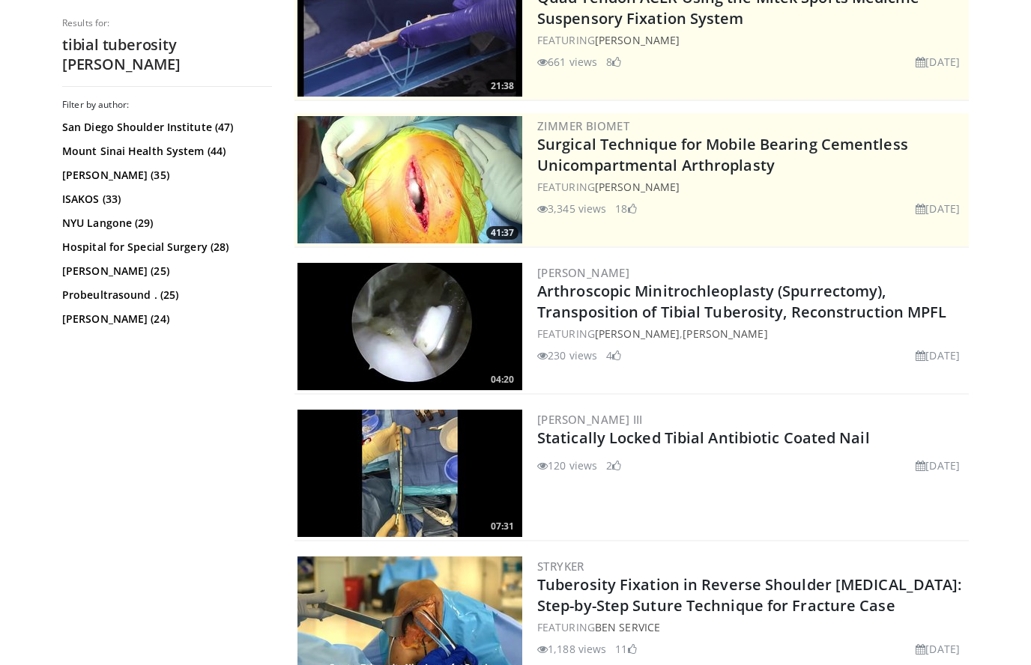
scroll to position [270, 0]
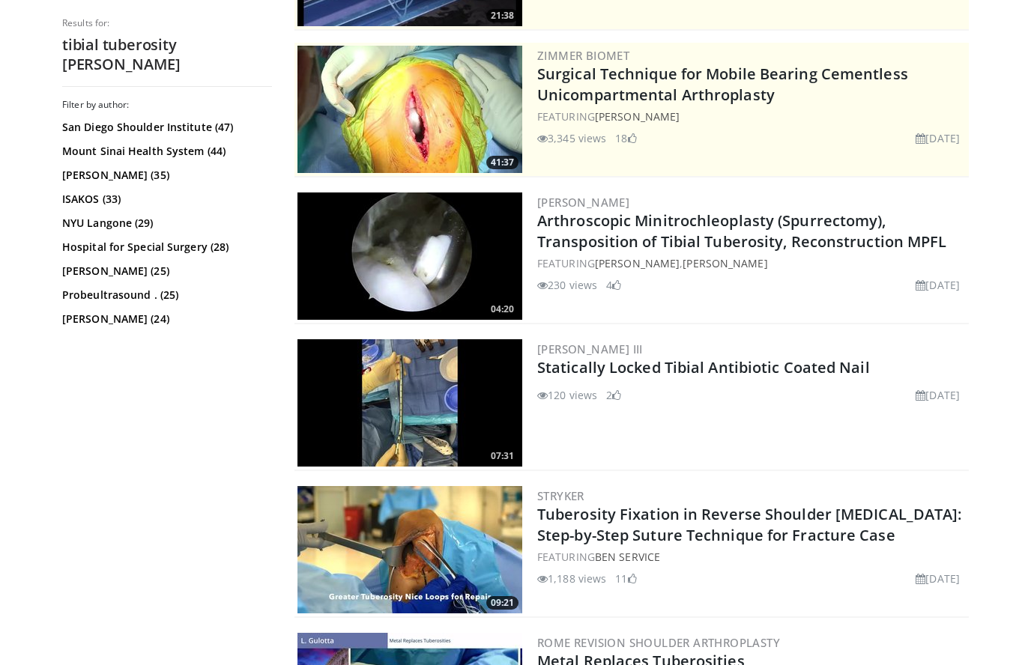
click at [925, 554] on div "FEATURING Ben Service" at bounding box center [751, 557] width 429 height 16
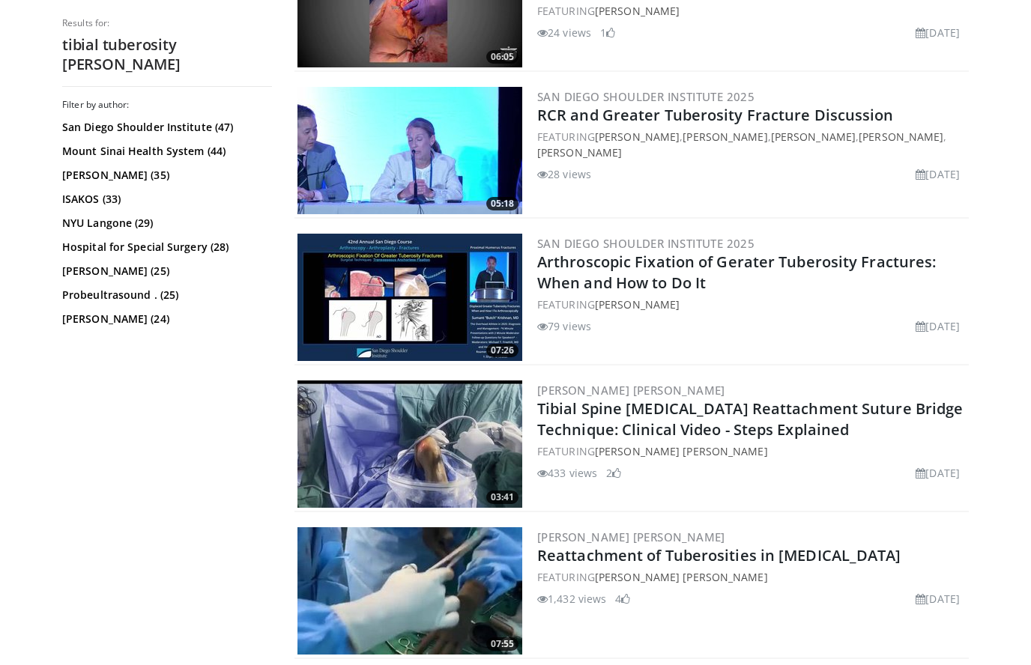
scroll to position [1113, 0]
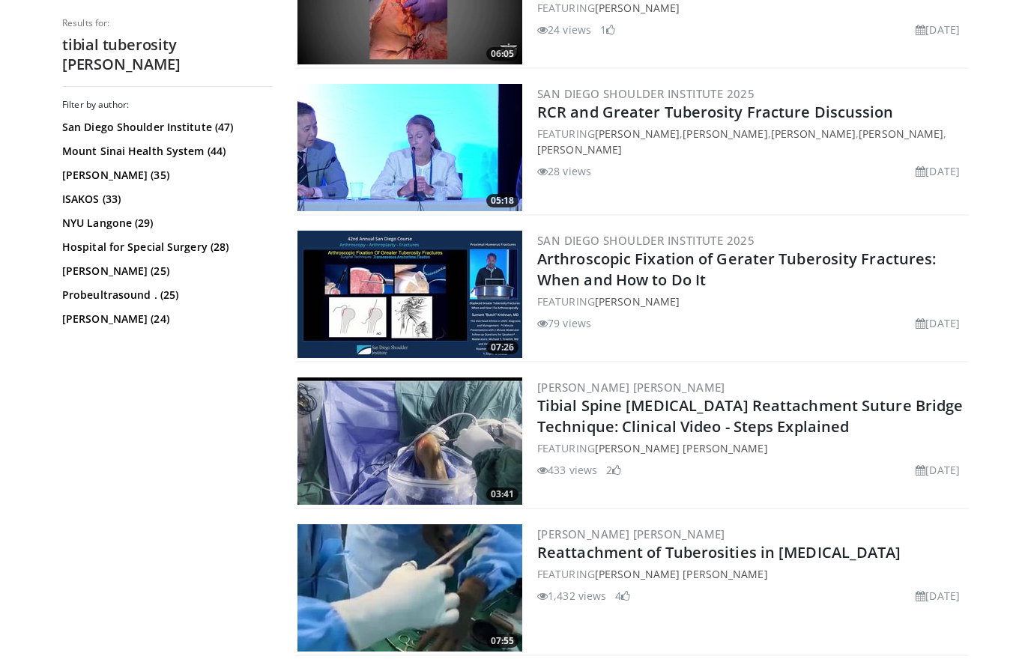
click at [874, 635] on div "[PERSON_NAME] [PERSON_NAME] Reattachment of Tuberosities in [MEDICAL_DATA] FEAT…" at bounding box center [751, 587] width 429 height 127
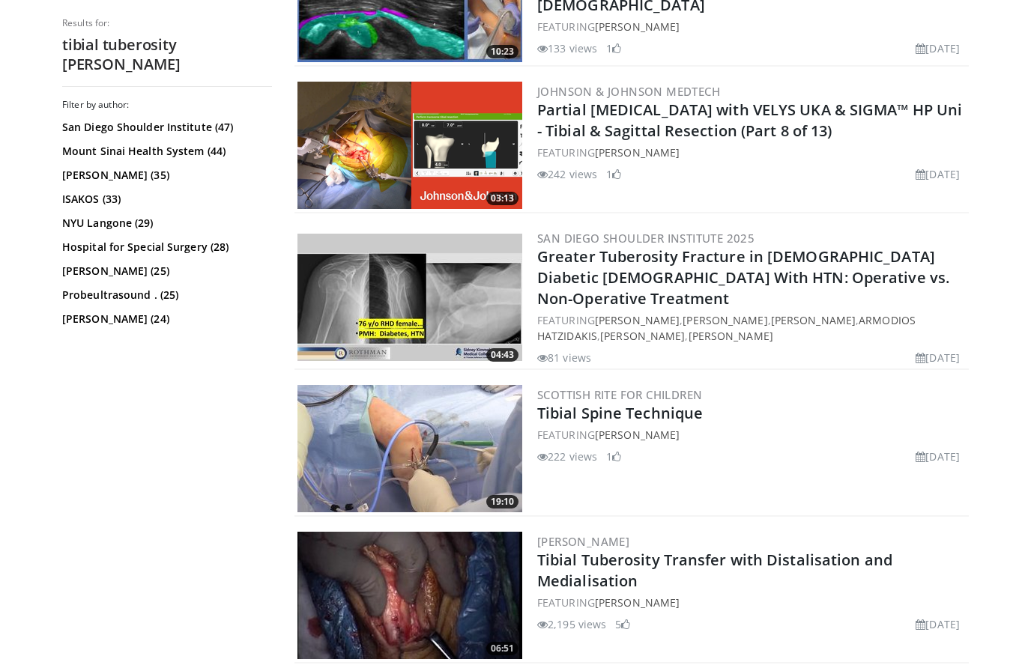
scroll to position [2147, 0]
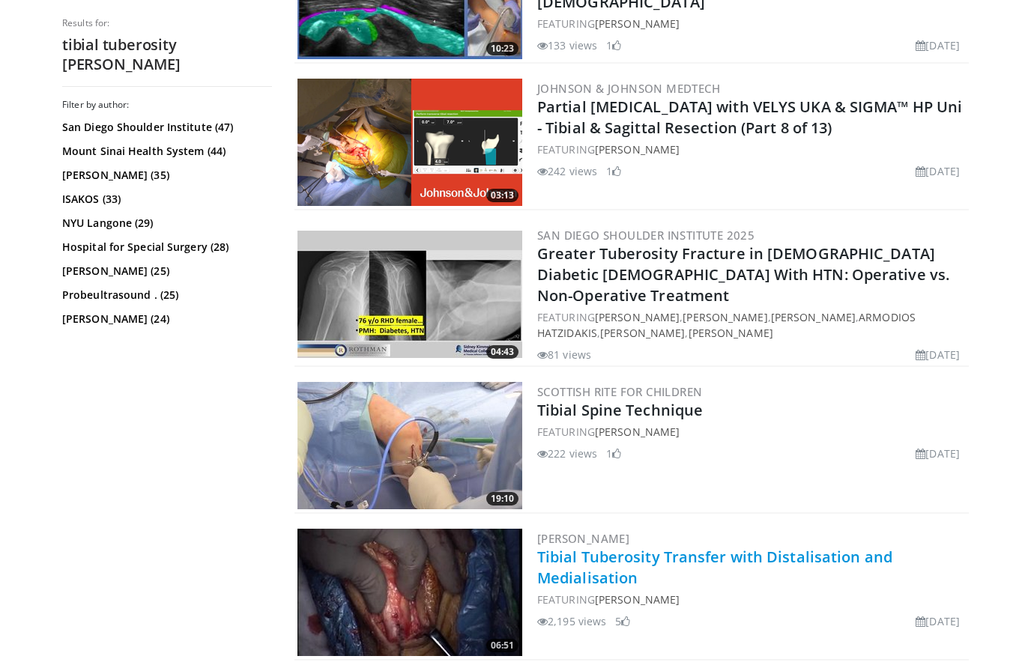
click at [825, 551] on link "Tibial Tuberosity Transfer with Distalisation and Medialisation" at bounding box center [714, 567] width 355 height 41
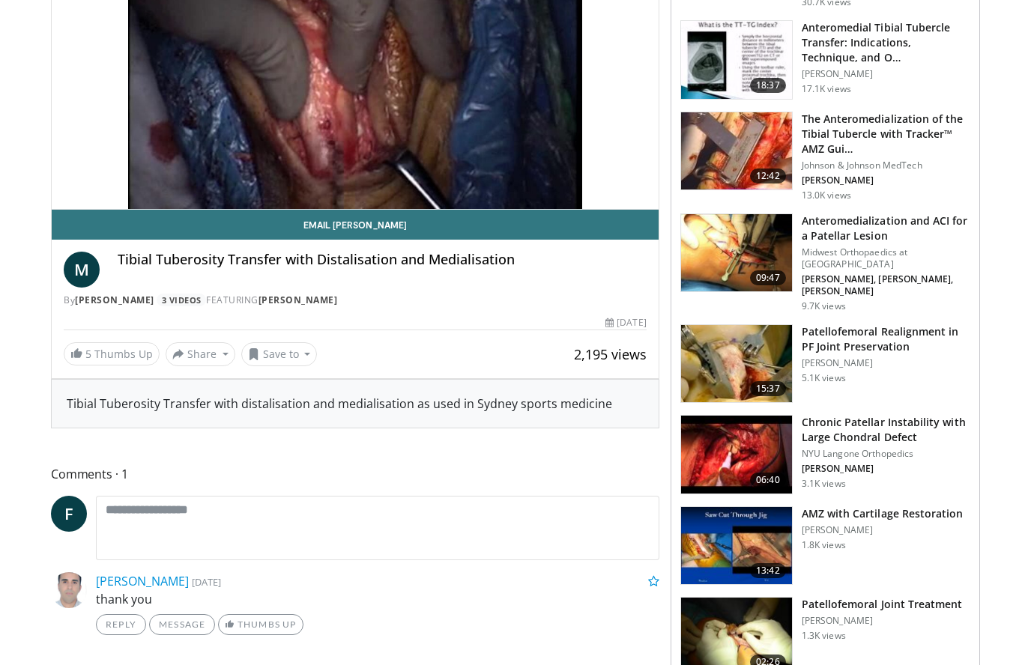
scroll to position [258, 0]
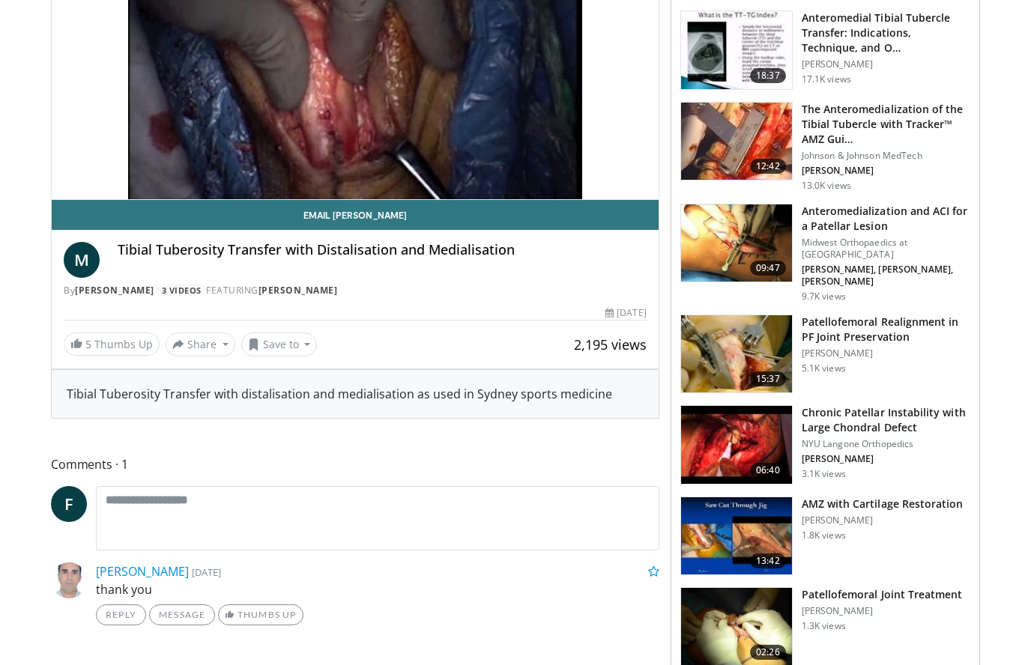
click at [884, 315] on h3 "Patellofemoral Realignment in PF Joint Preservation" at bounding box center [886, 330] width 169 height 30
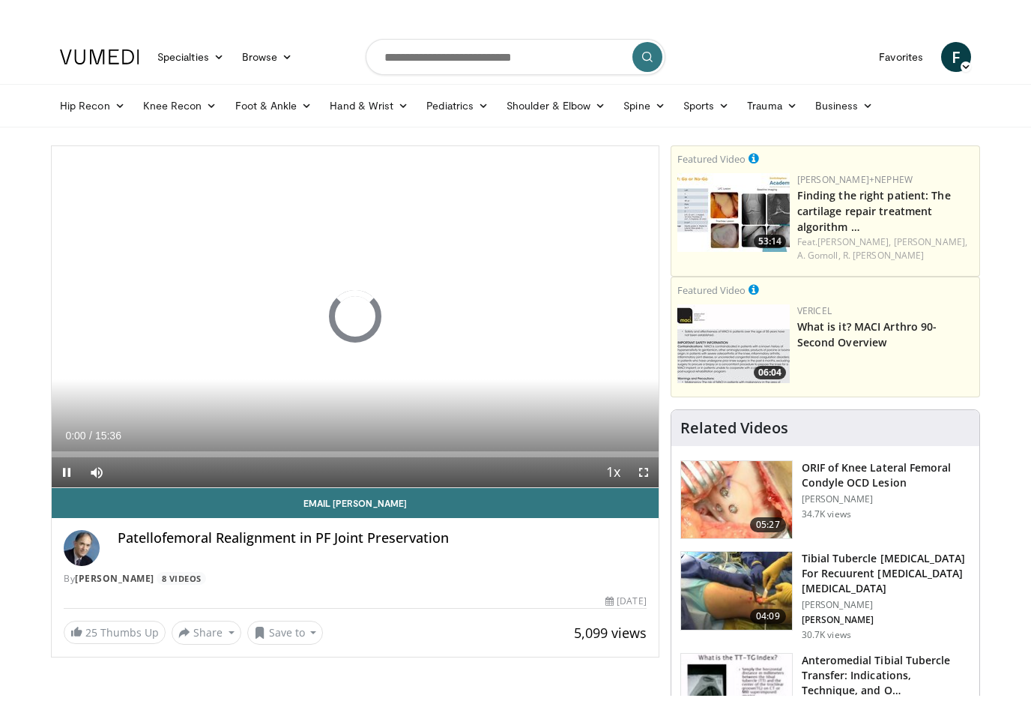
scroll to position [24, 0]
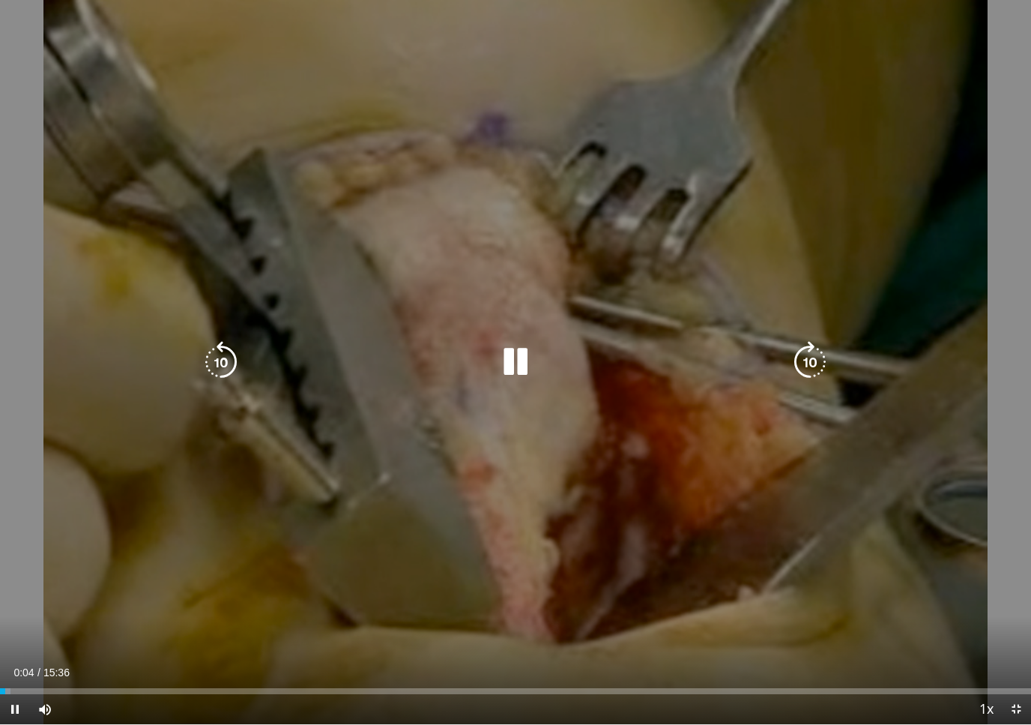
click at [793, 357] on icon "Video Player" at bounding box center [810, 362] width 42 height 42
click at [831, 371] on icon "Video Player" at bounding box center [810, 362] width 42 height 42
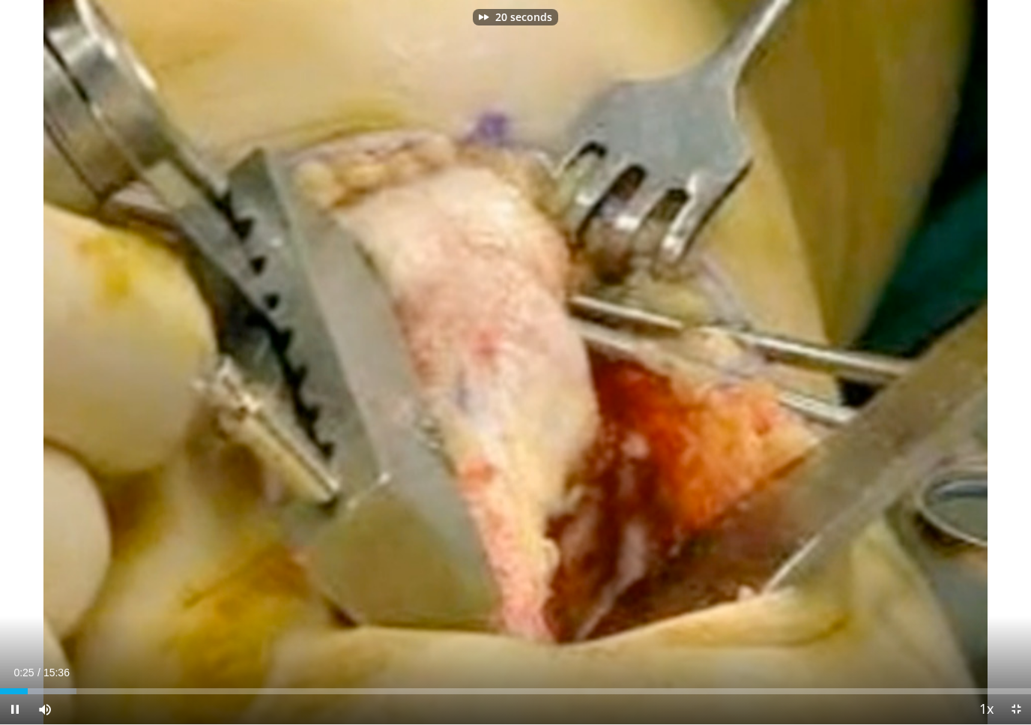
click at [835, 377] on div "20 seconds Tap to unmute" at bounding box center [515, 362] width 1031 height 724
click at [795, 356] on div "20 seconds Tap to unmute" at bounding box center [515, 362] width 1031 height 724
click at [828, 361] on div "20 seconds Tap to unmute" at bounding box center [515, 362] width 1031 height 724
click at [832, 448] on div "20 seconds Tap to unmute" at bounding box center [515, 362] width 1031 height 724
click at [781, 540] on div "20 seconds Tap to unmute" at bounding box center [515, 362] width 1031 height 724
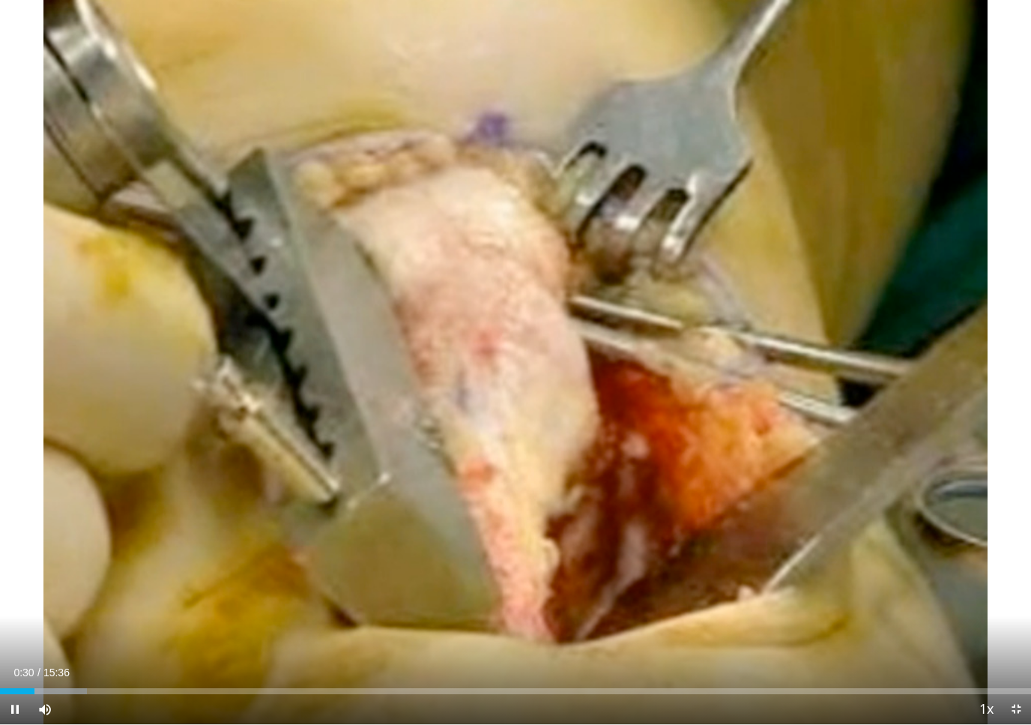
click at [758, 315] on div "20 seconds Tap to unmute" at bounding box center [515, 362] width 1031 height 724
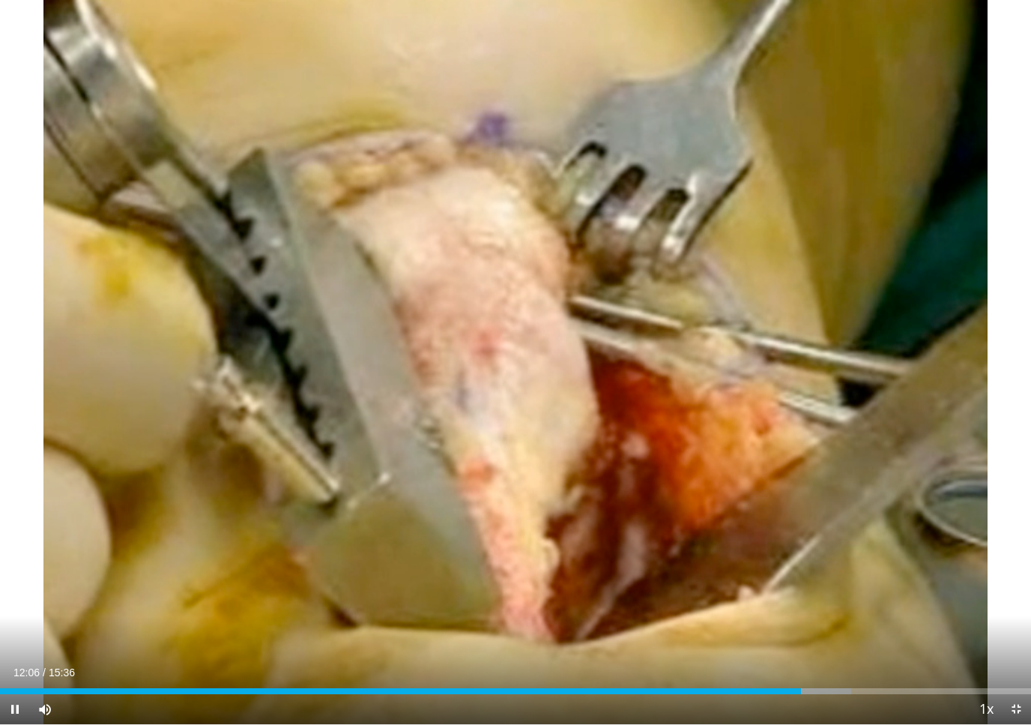
click at [518, 395] on div "20 seconds Tap to unmute" at bounding box center [515, 362] width 1031 height 724
click at [559, 384] on div "20 seconds Tap to unmute" at bounding box center [515, 362] width 1031 height 724
click at [553, 390] on div "20 seconds Tap to unmute" at bounding box center [515, 362] width 1031 height 724
click at [551, 416] on div "20 seconds Tap to unmute" at bounding box center [515, 362] width 1031 height 724
